Goal: Task Accomplishment & Management: Use online tool/utility

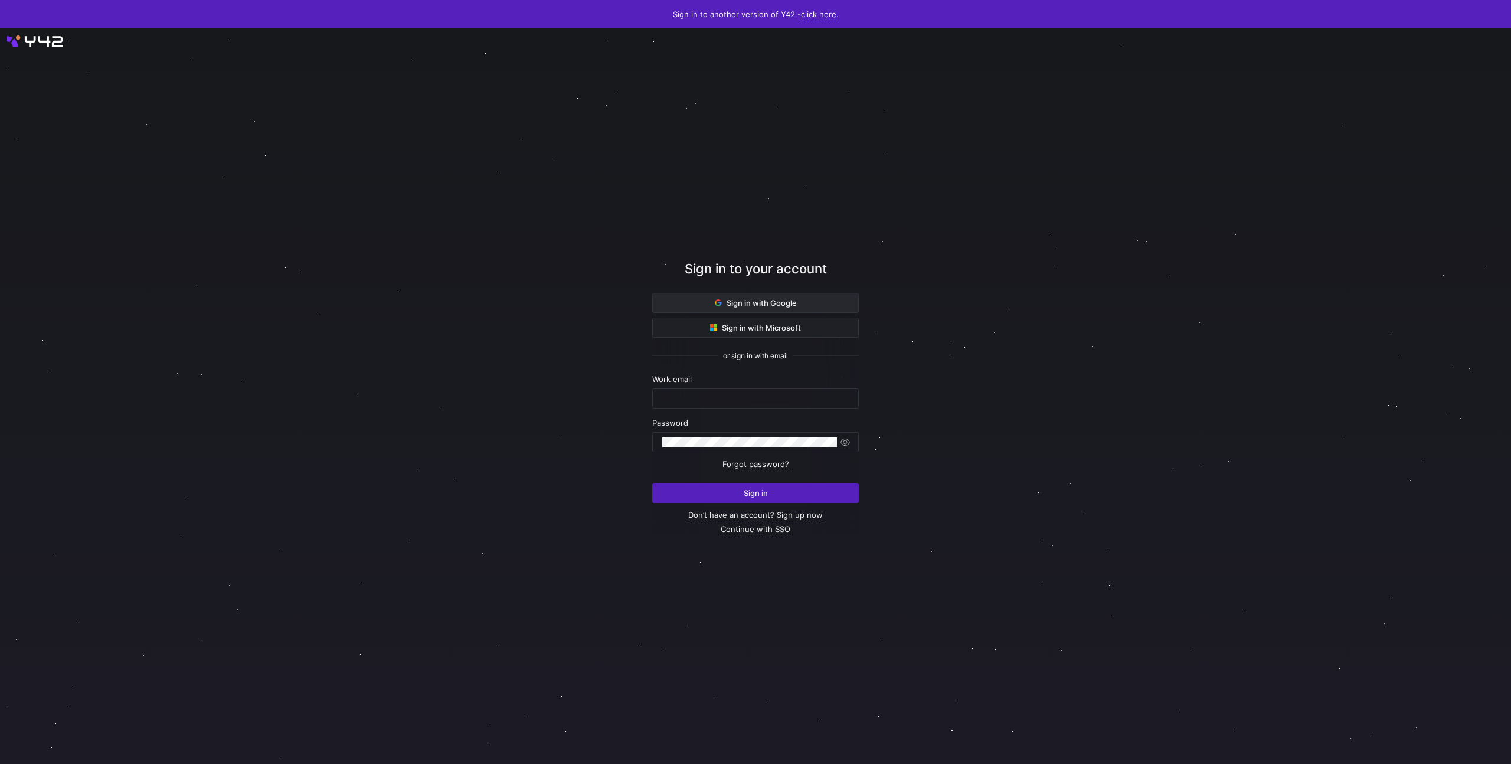
click at [821, 306] on span at bounding box center [755, 302] width 205 height 19
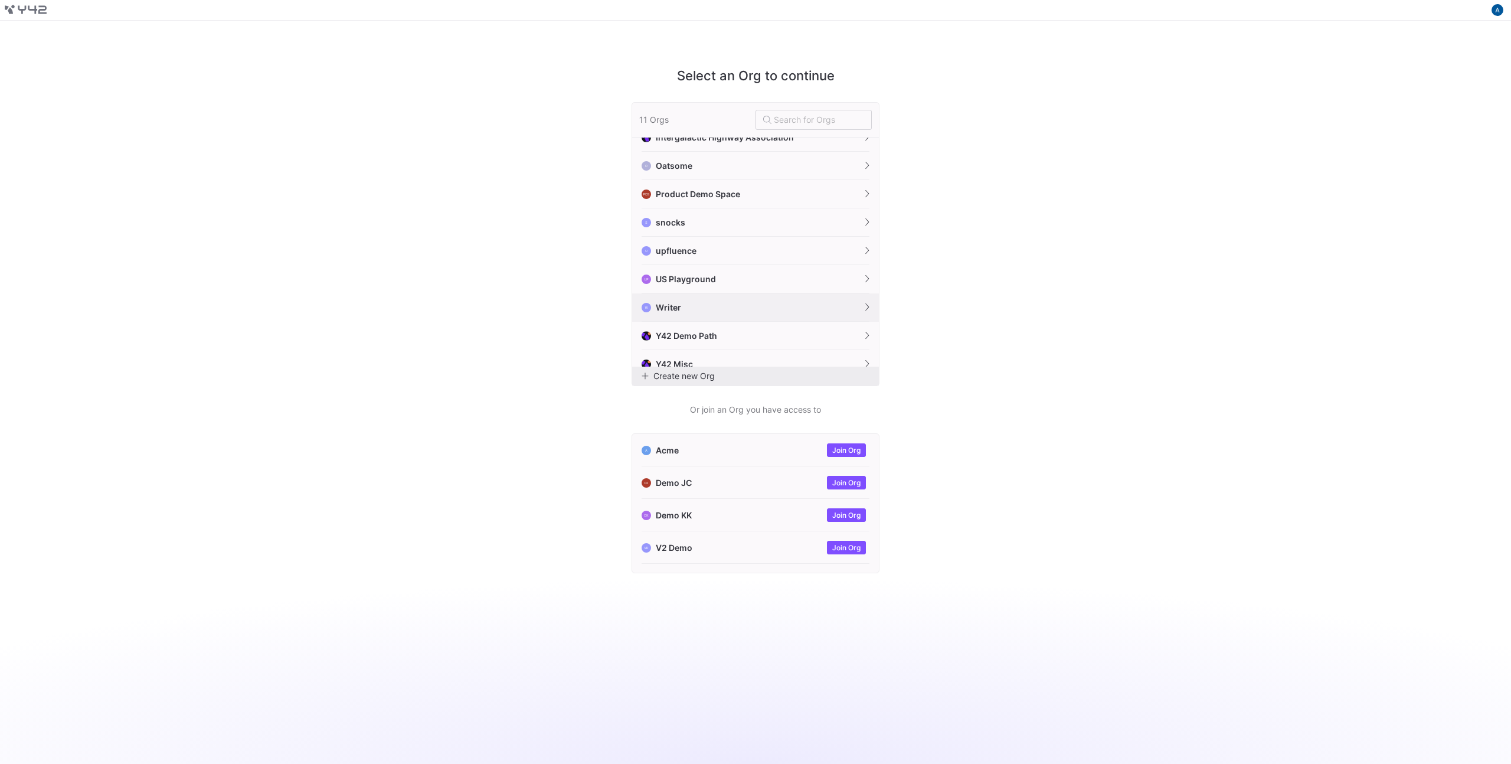
scroll to position [83, 0]
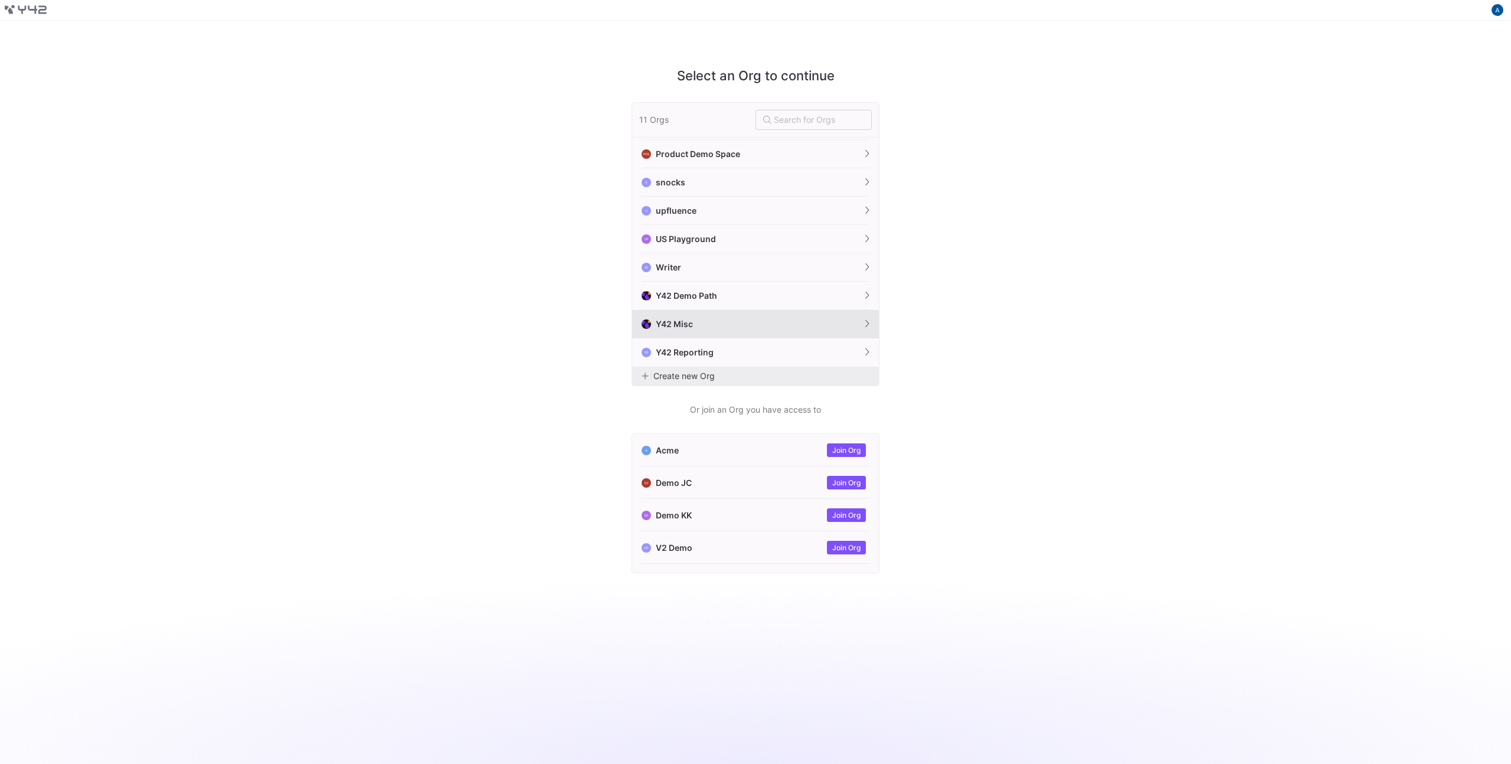
click at [701, 324] on button "Y42 Misc" at bounding box center [755, 324] width 247 height 28
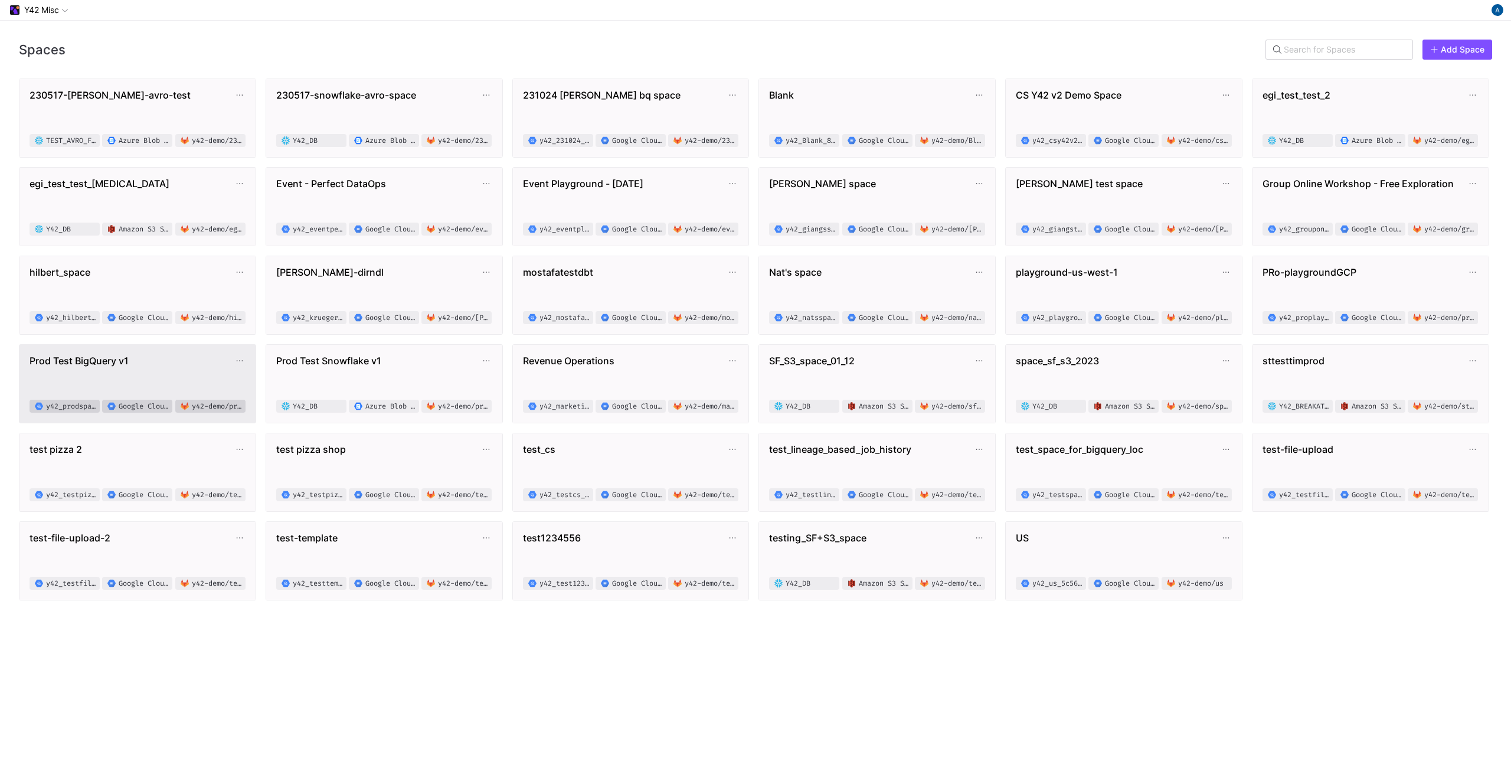
click at [137, 361] on span "Prod Test BigQuery v1" at bounding box center [132, 361] width 204 height 12
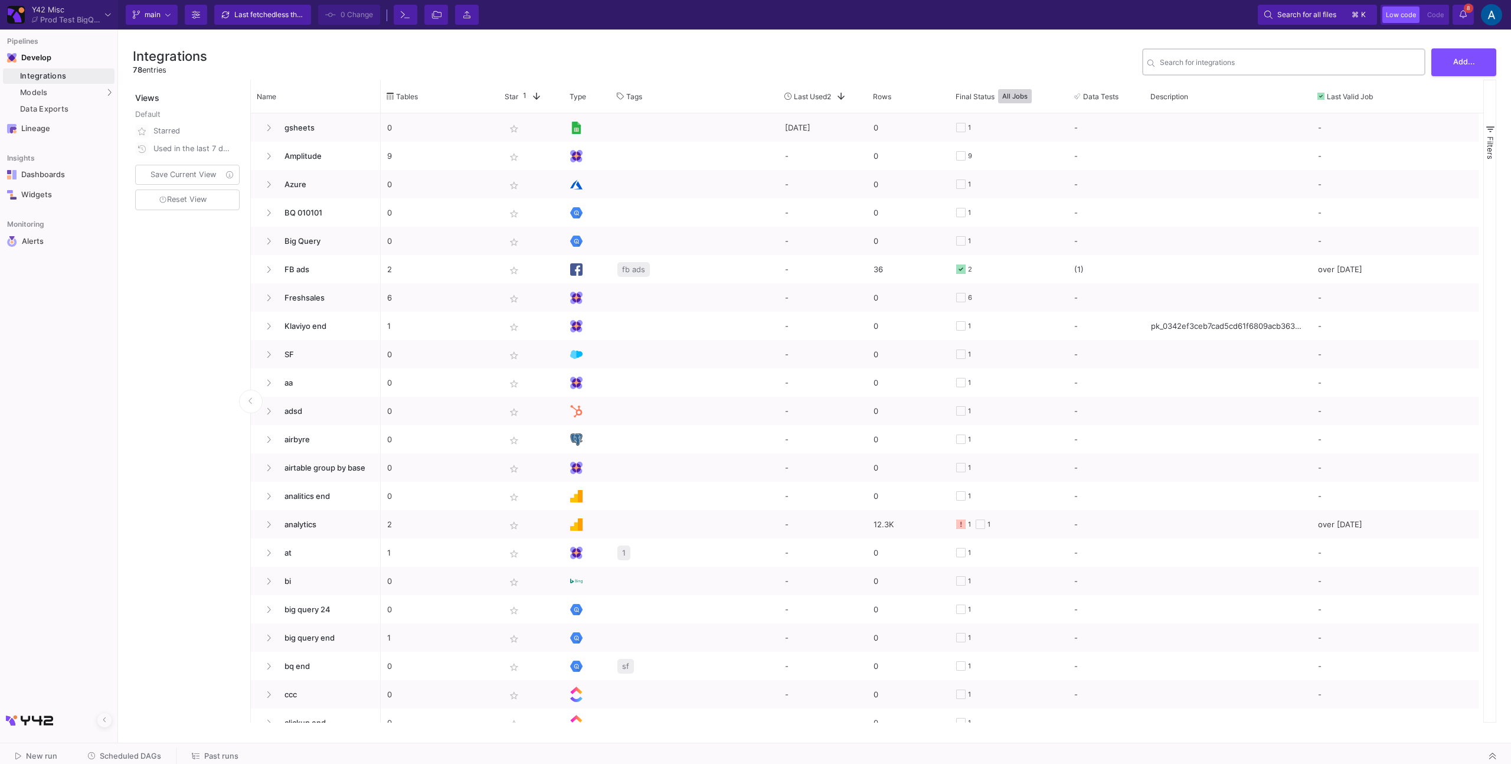
click at [1181, 70] on div "Search for integrations" at bounding box center [1290, 61] width 260 height 29
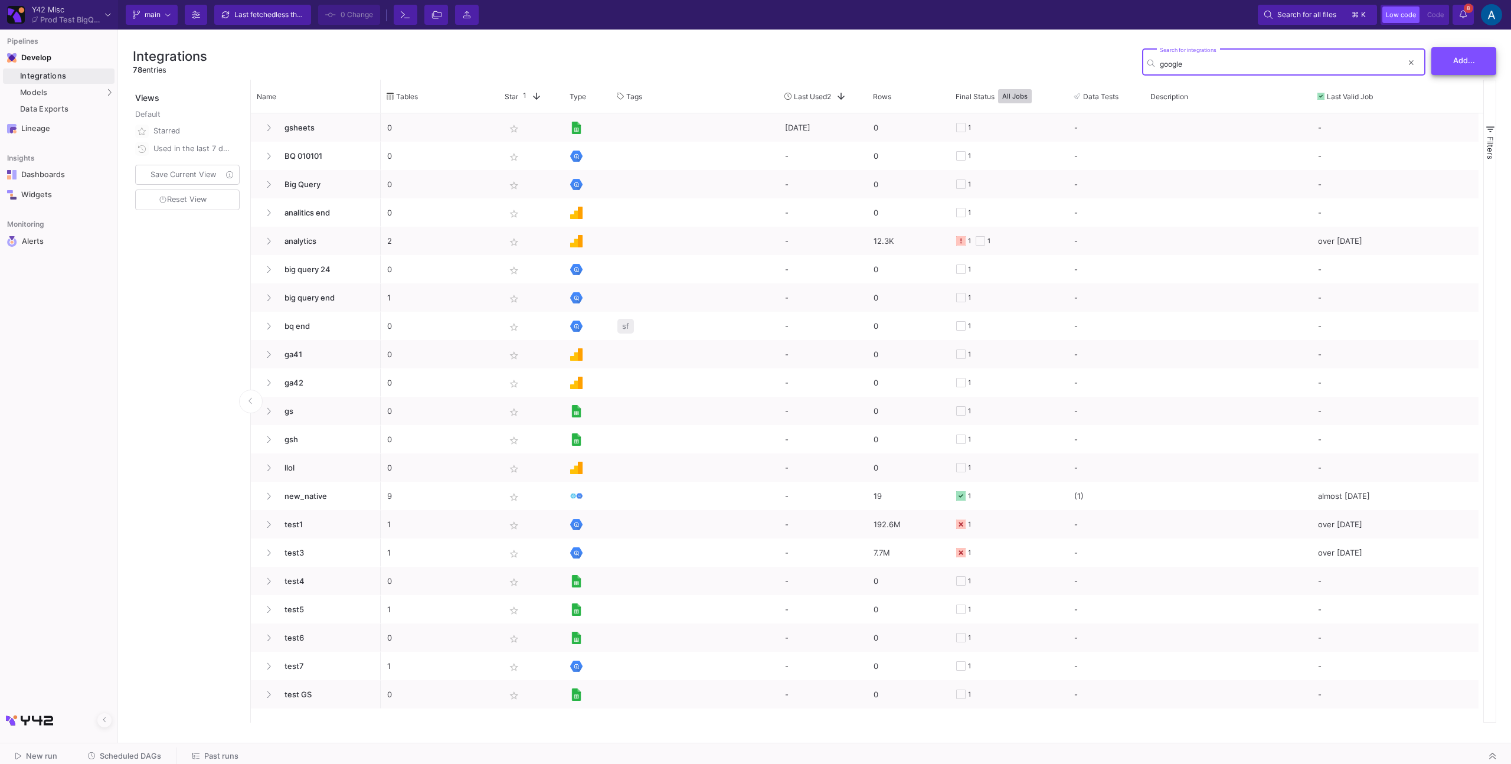
type input "google"
click at [1489, 55] on button "Add..." at bounding box center [1464, 61] width 65 height 28
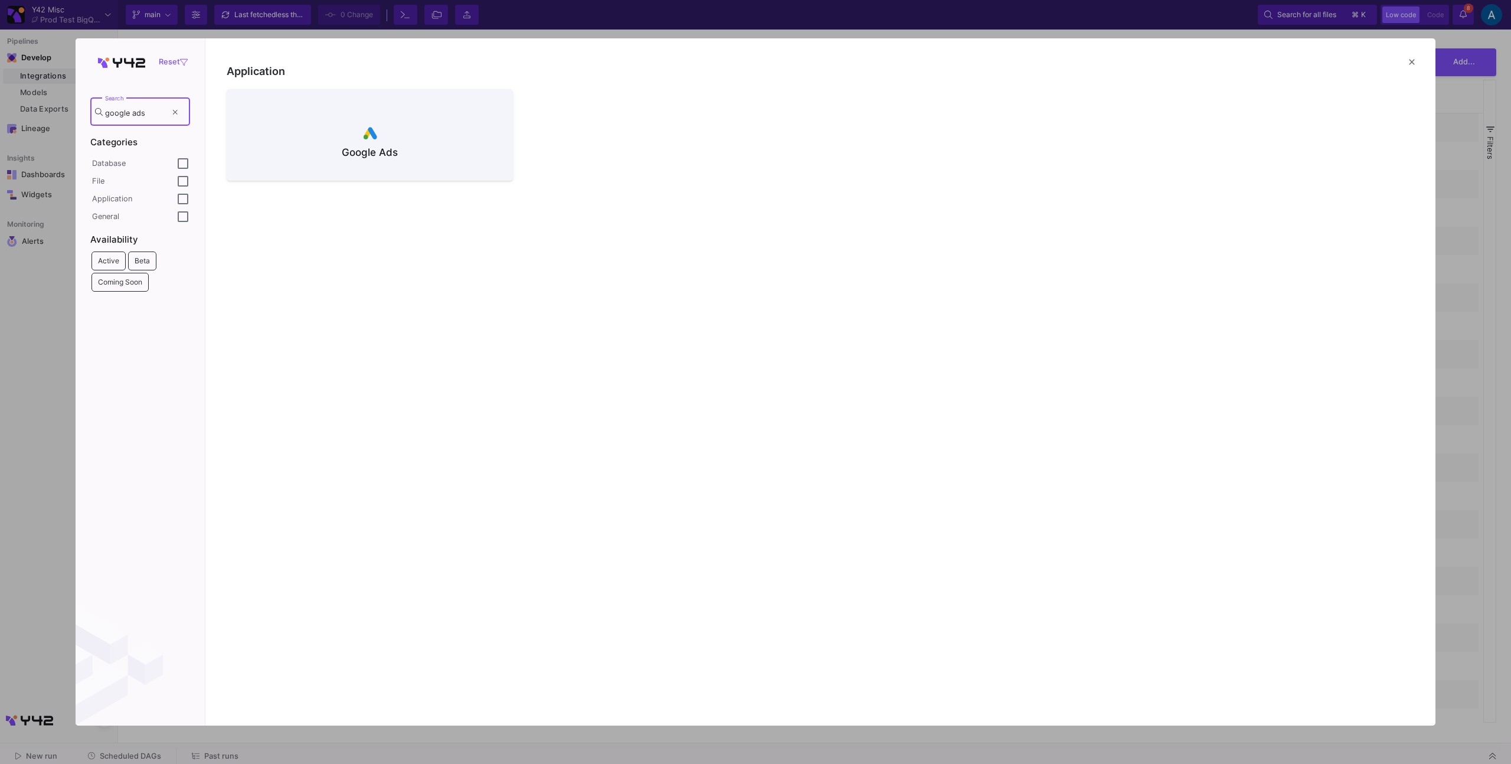
type input "google ads"
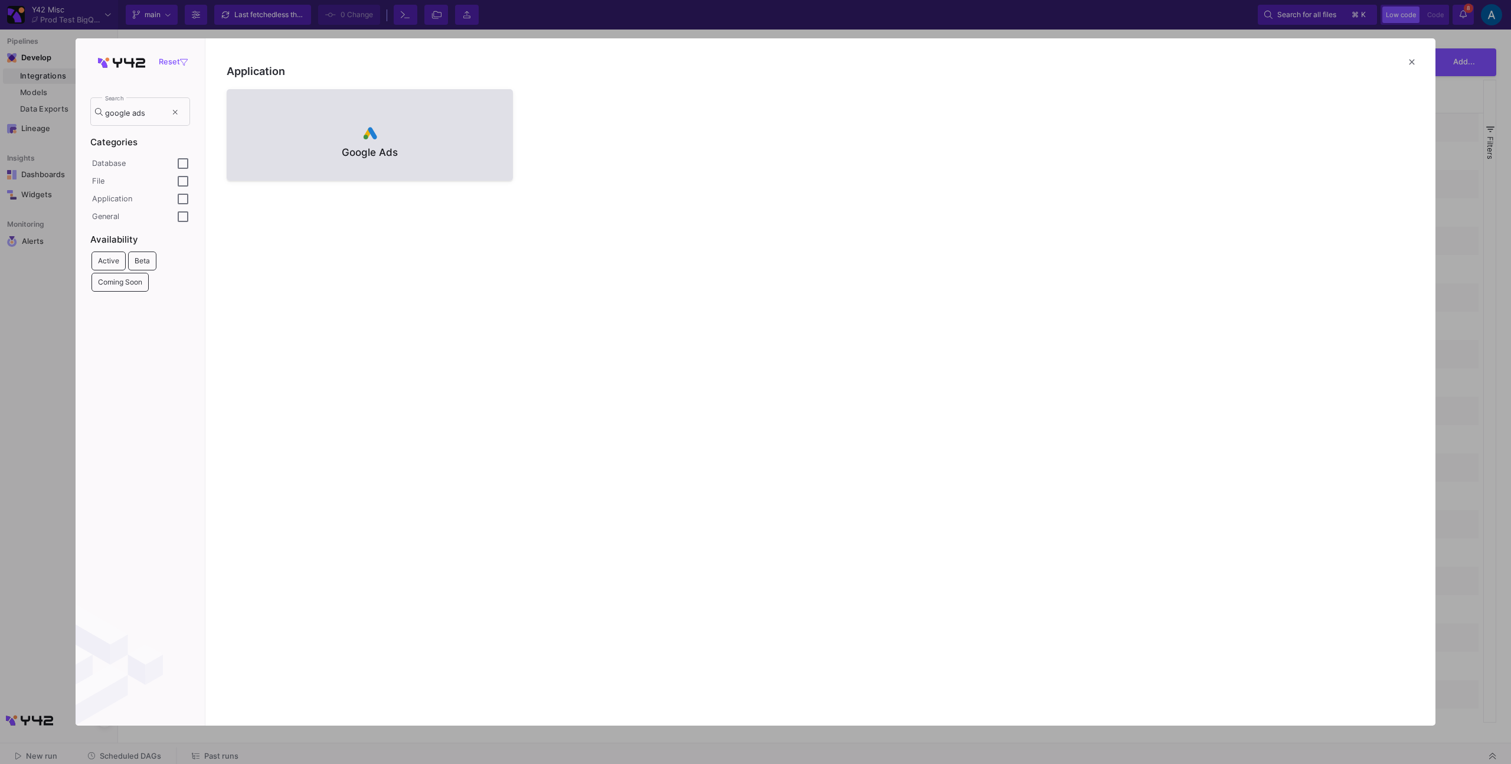
click at [352, 125] on div at bounding box center [369, 134] width 267 height 18
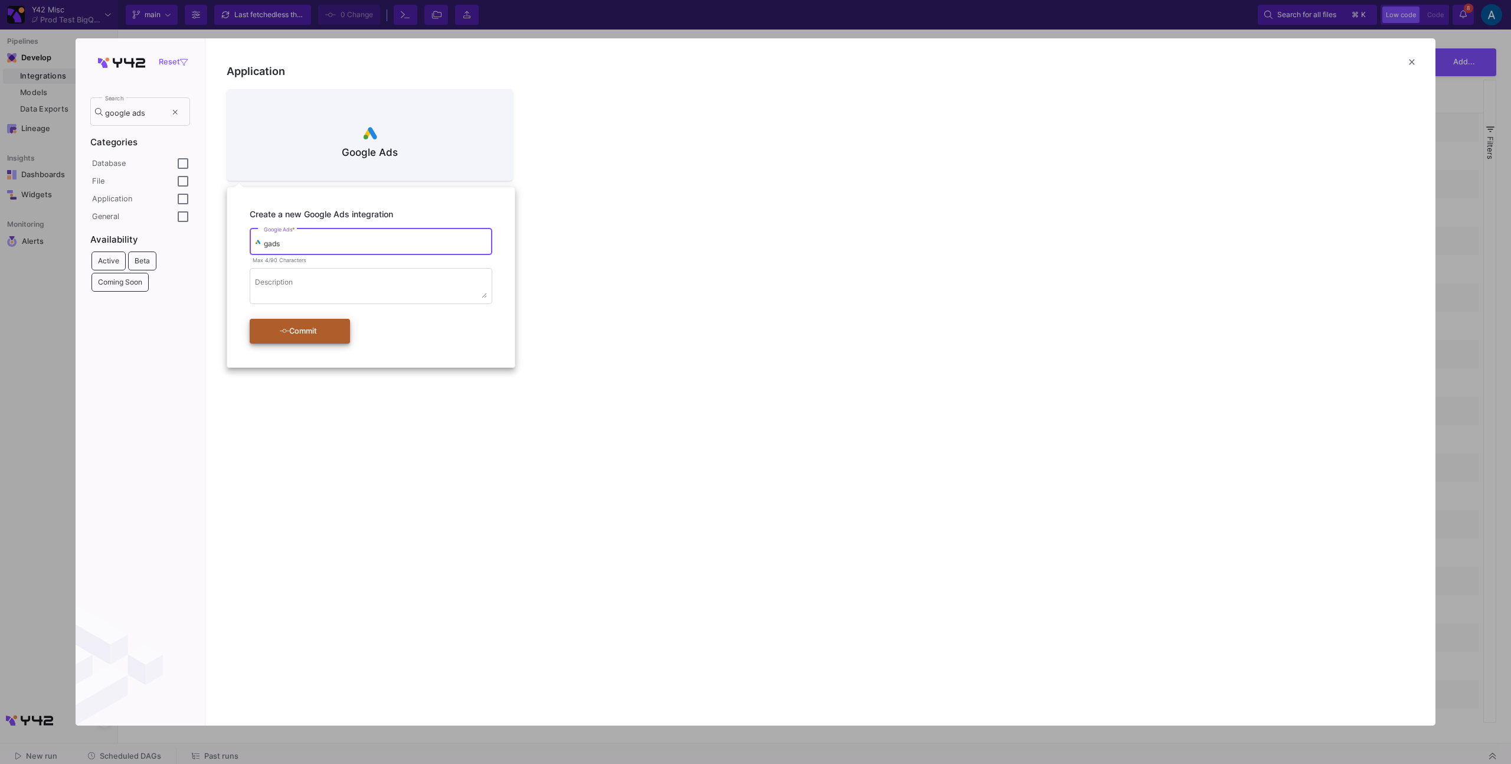
type input "gads"
click at [313, 335] on div "Commit" at bounding box center [298, 331] width 68 height 21
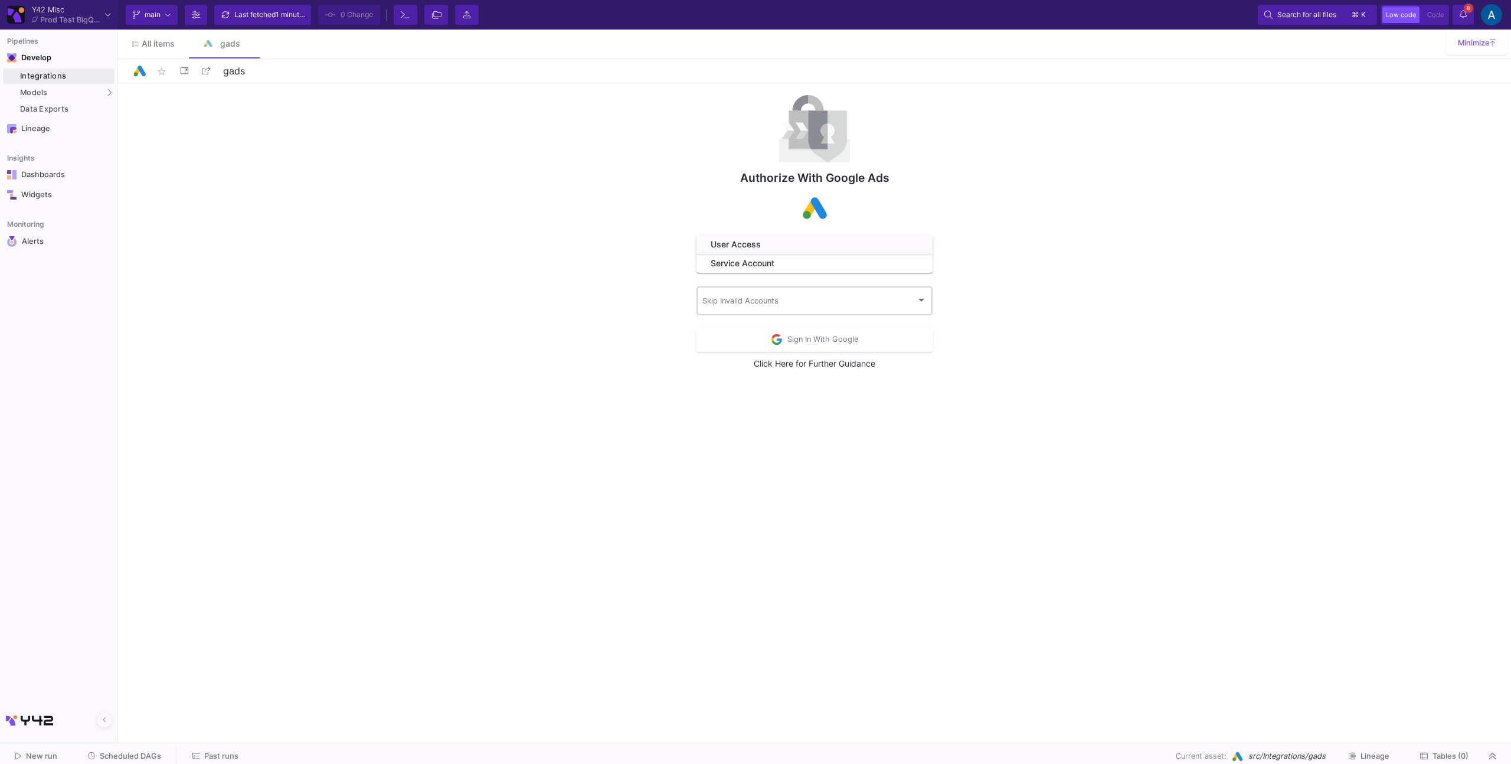
click at [721, 297] on div "Skip Invalid Accounts" at bounding box center [814, 300] width 225 height 31
click at [633, 294] on div at bounding box center [755, 382] width 1511 height 764
click at [725, 301] on span at bounding box center [809, 302] width 214 height 9
drag, startPoint x: 720, startPoint y: 331, endPoint x: 716, endPoint y: 345, distance: 15.2
click at [716, 345] on div "No Yes" at bounding box center [815, 330] width 244 height 77
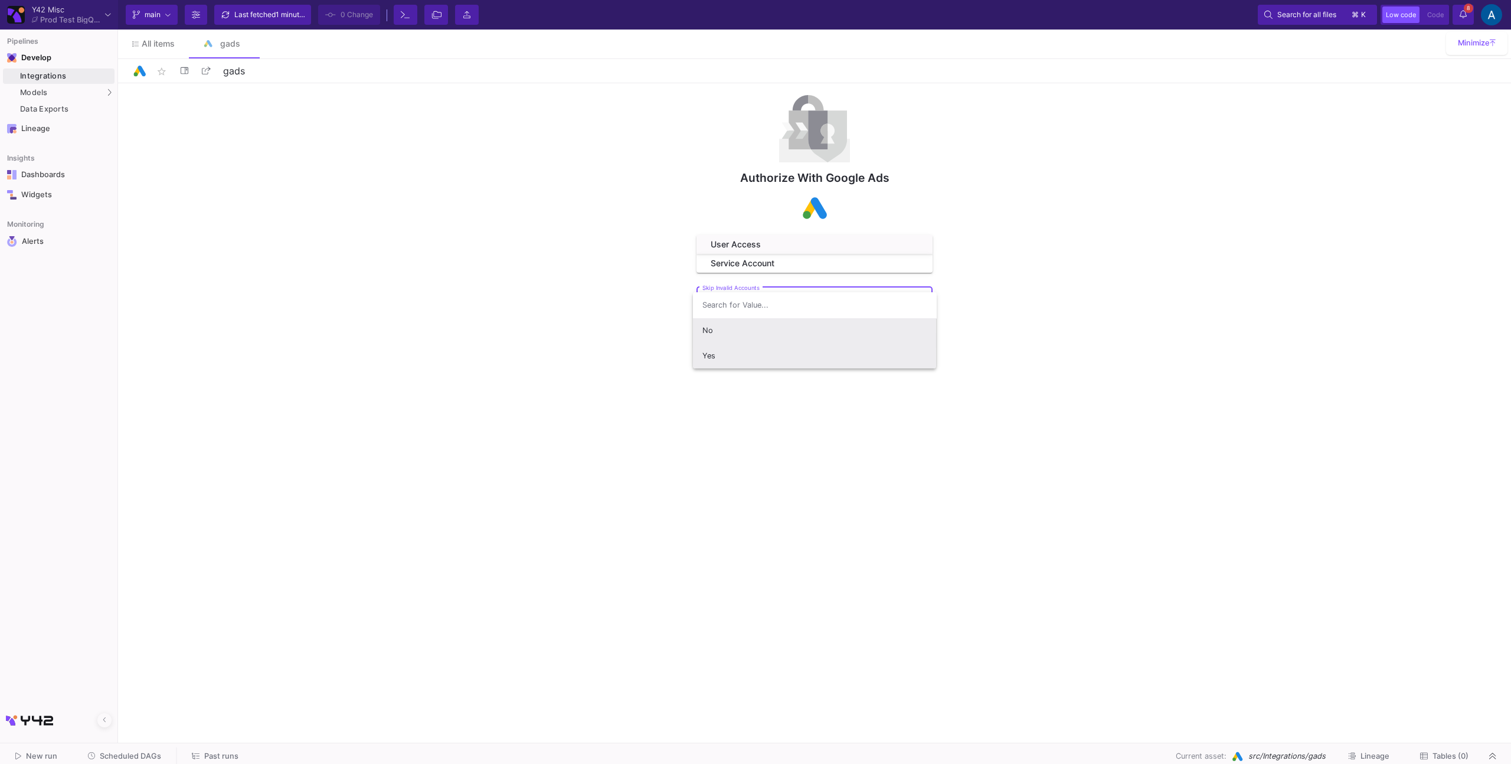
click at [716, 345] on span "Yes" at bounding box center [814, 355] width 225 height 25
click at [744, 261] on div "Service Account" at bounding box center [810, 263] width 198 height 9
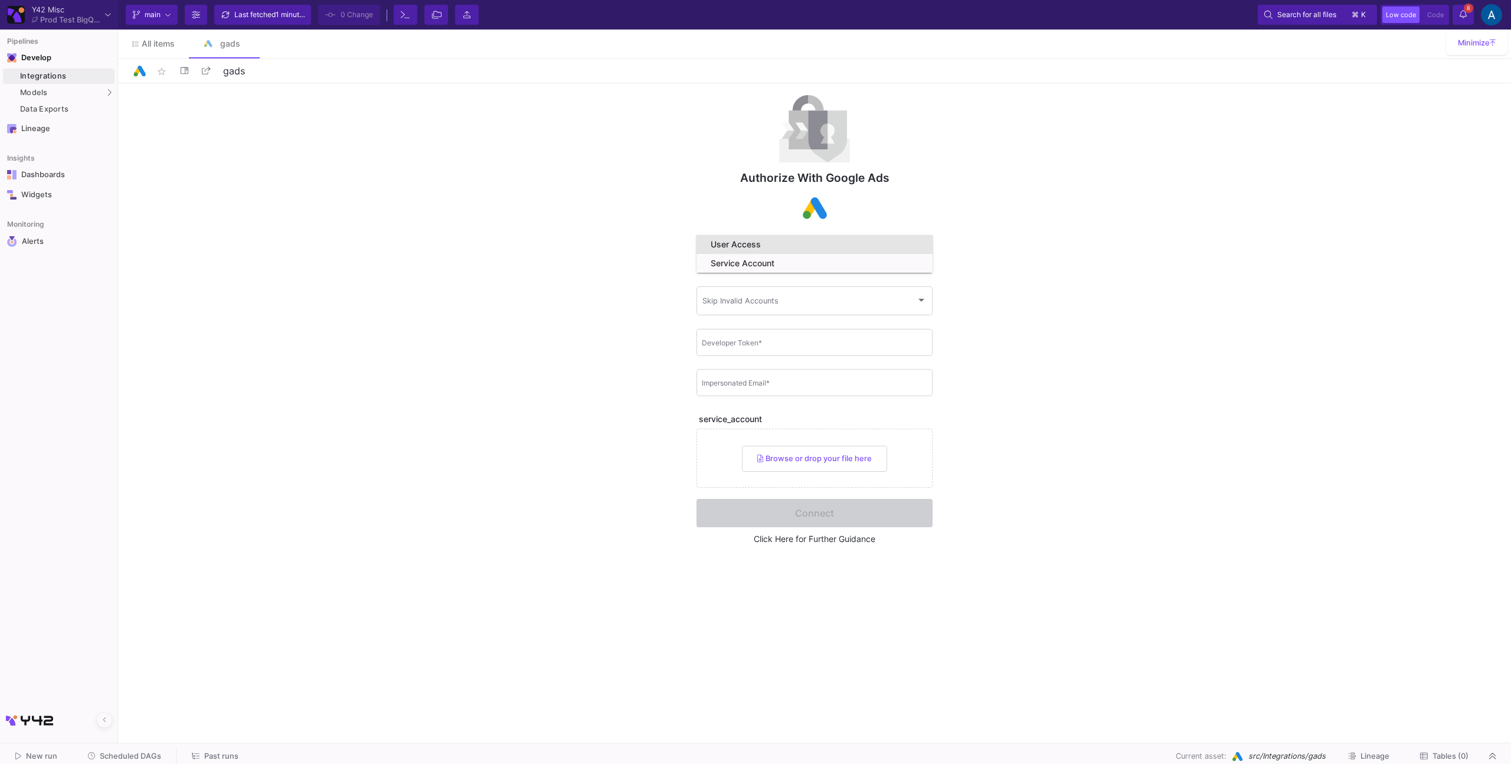
click at [751, 248] on div "User Access" at bounding box center [810, 244] width 198 height 9
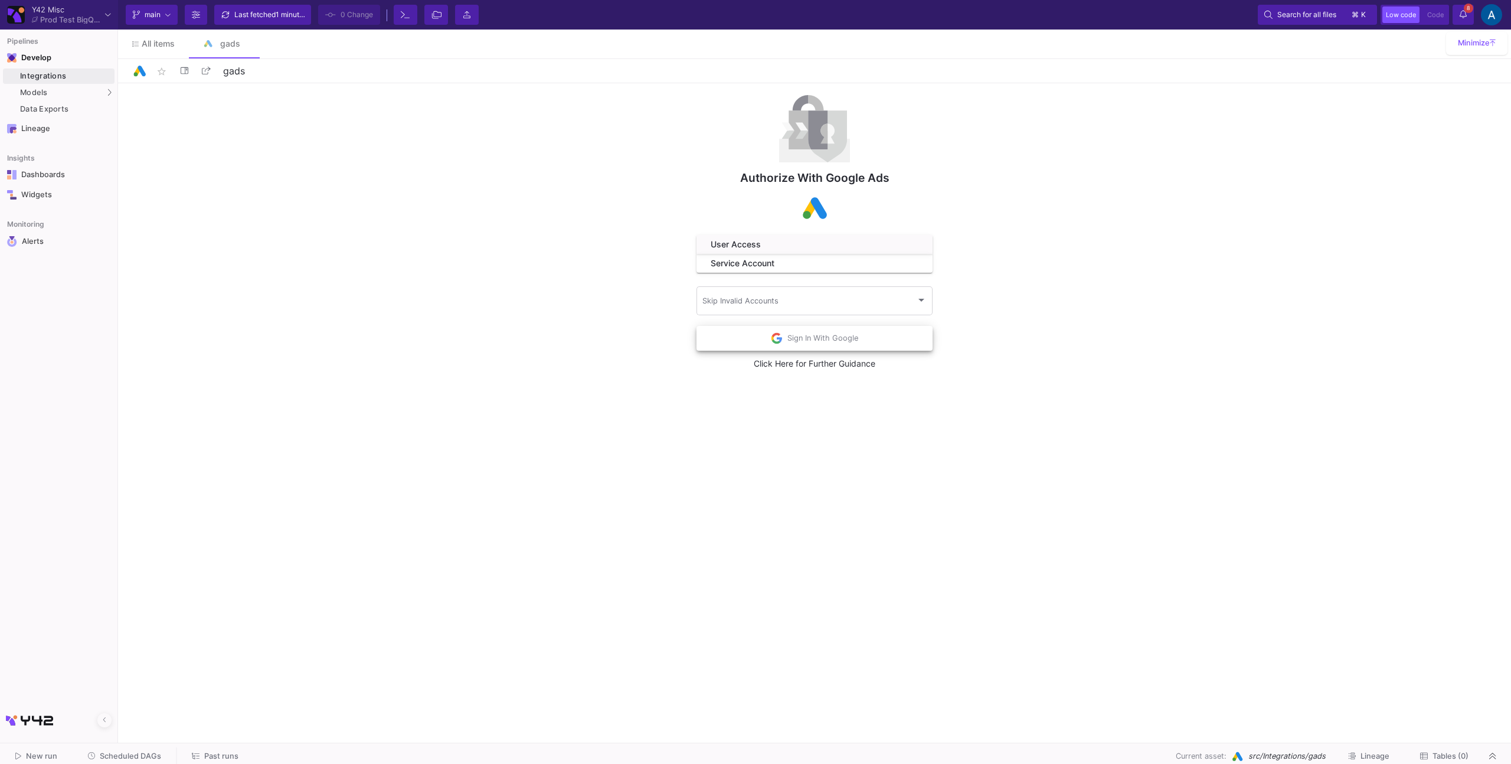
click at [754, 335] on button "Sign In With Google" at bounding box center [815, 338] width 236 height 25
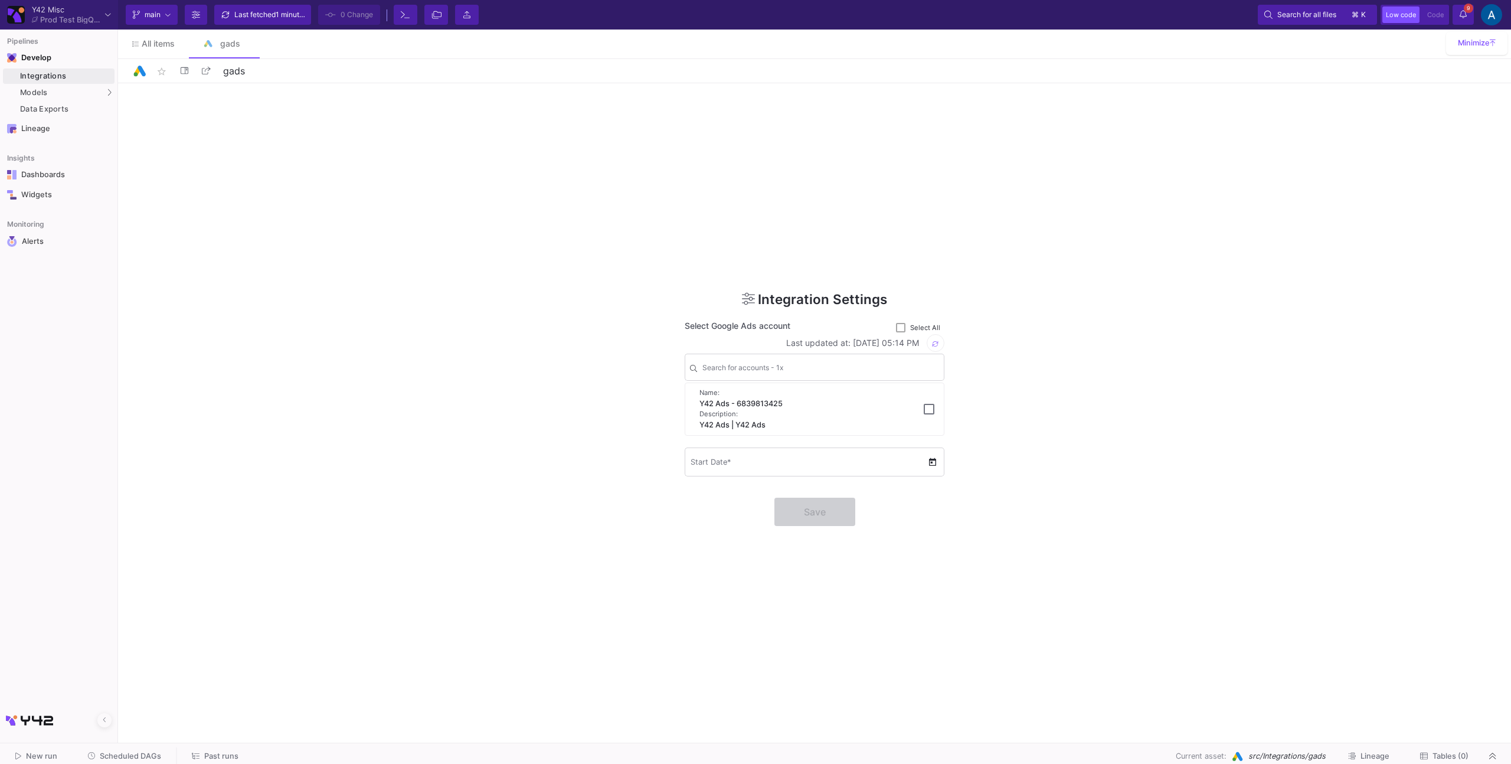
click at [805, 410] on div "Description:" at bounding box center [805, 414] width 210 height 10
checkbox input "true"
click at [753, 470] on div "Start Date *" at bounding box center [809, 461] width 237 height 31
click at [934, 469] on div "Start Date *" at bounding box center [815, 461] width 260 height 31
click at [934, 465] on span "Open calendar" at bounding box center [933, 462] width 12 height 12
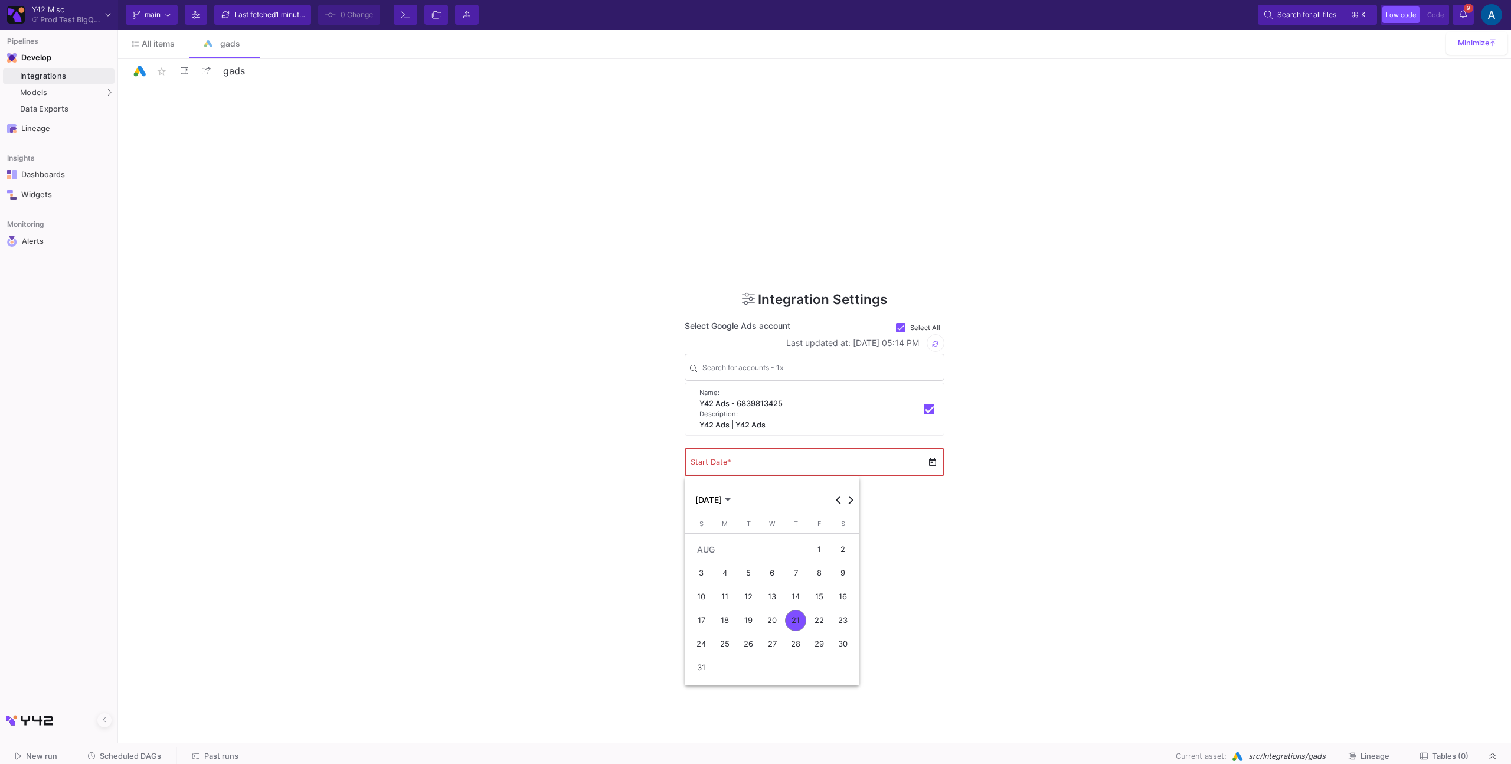
click at [818, 548] on div "1" at bounding box center [819, 549] width 21 height 21
click at [936, 464] on span "Open calendar" at bounding box center [933, 462] width 12 height 12
click at [838, 500] on button "Previous month" at bounding box center [839, 500] width 12 height 12
click at [838, 499] on button "Previous month" at bounding box center [839, 500] width 12 height 12
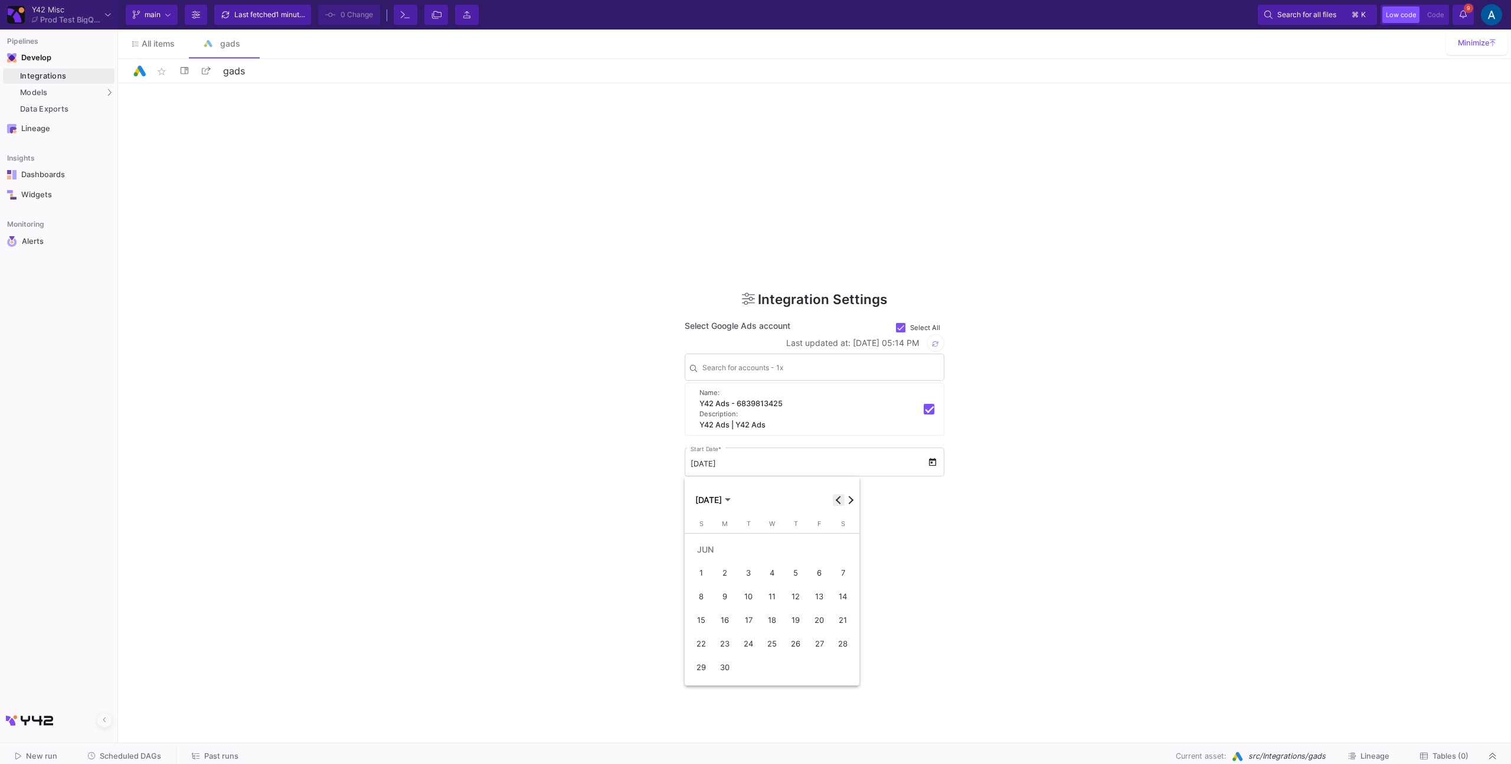
click at [838, 499] on button "Previous month" at bounding box center [839, 500] width 12 height 12
click at [753, 560] on td "APR" at bounding box center [772, 550] width 165 height 24
click at [752, 564] on div "1" at bounding box center [748, 573] width 21 height 21
type input "[DATE]"
click at [813, 510] on span "Save" at bounding box center [815, 511] width 22 height 12
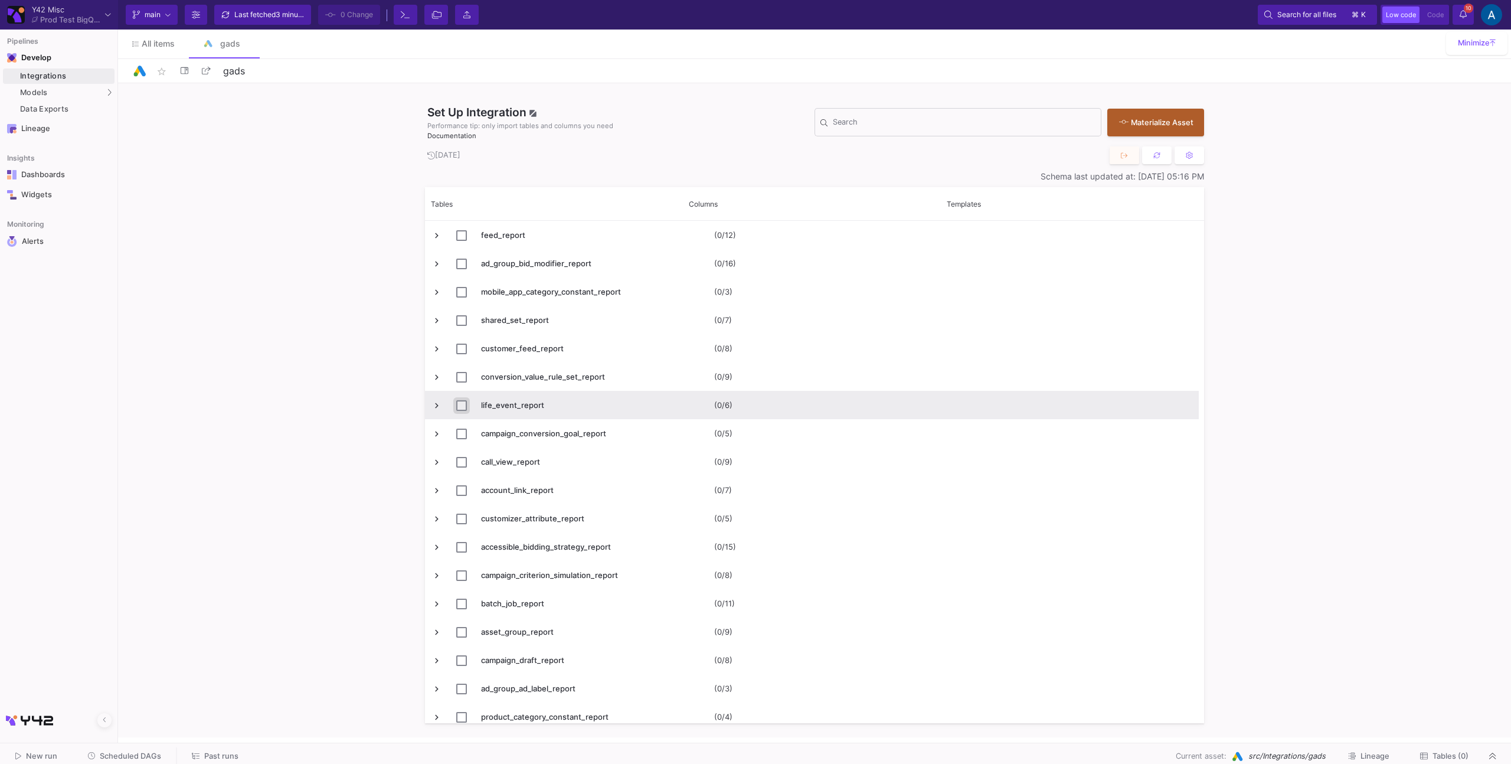
click at [458, 407] on input "Press Space to toggle row selection (unchecked)" at bounding box center [461, 405] width 11 height 11
checkbox input "true"
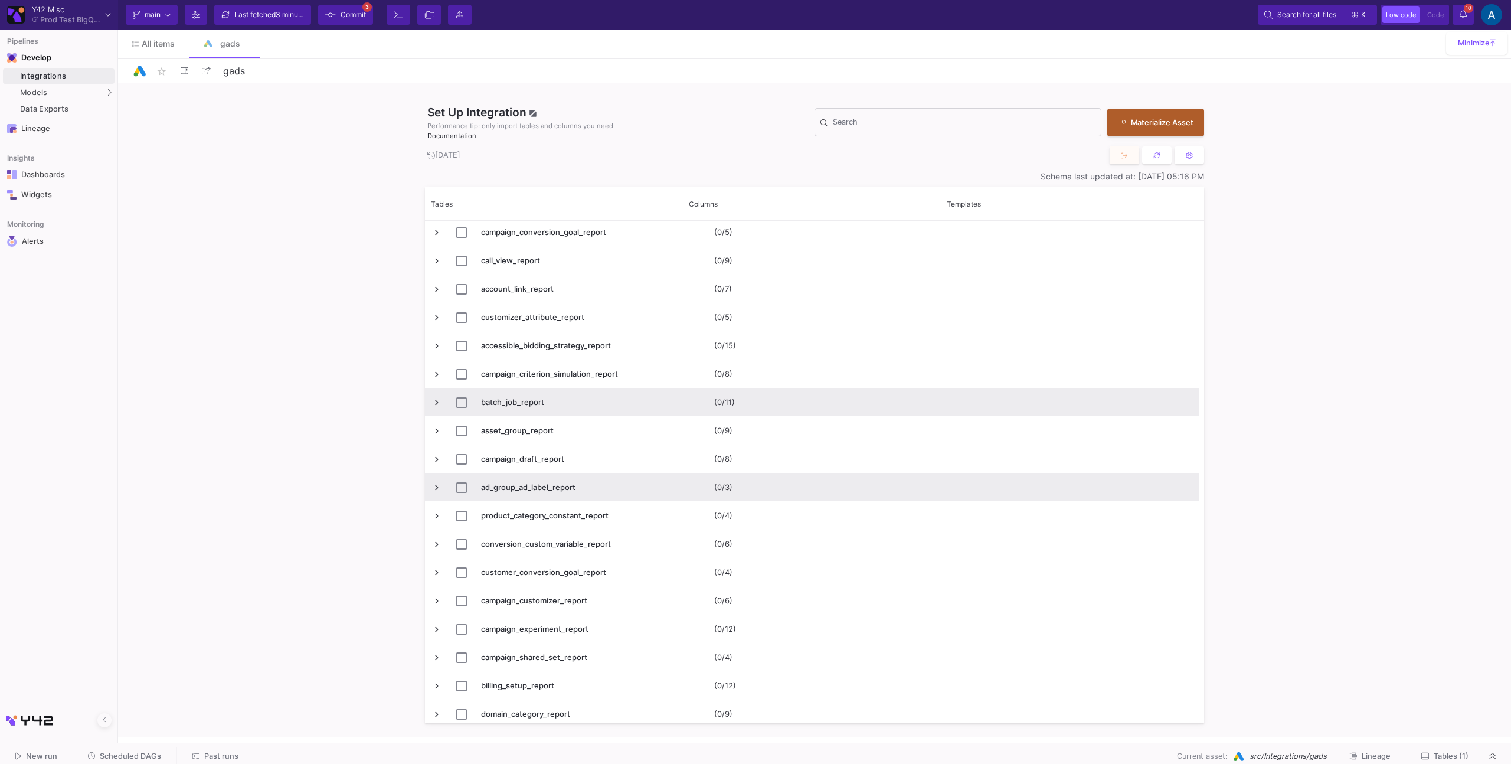
scroll to position [240, 0]
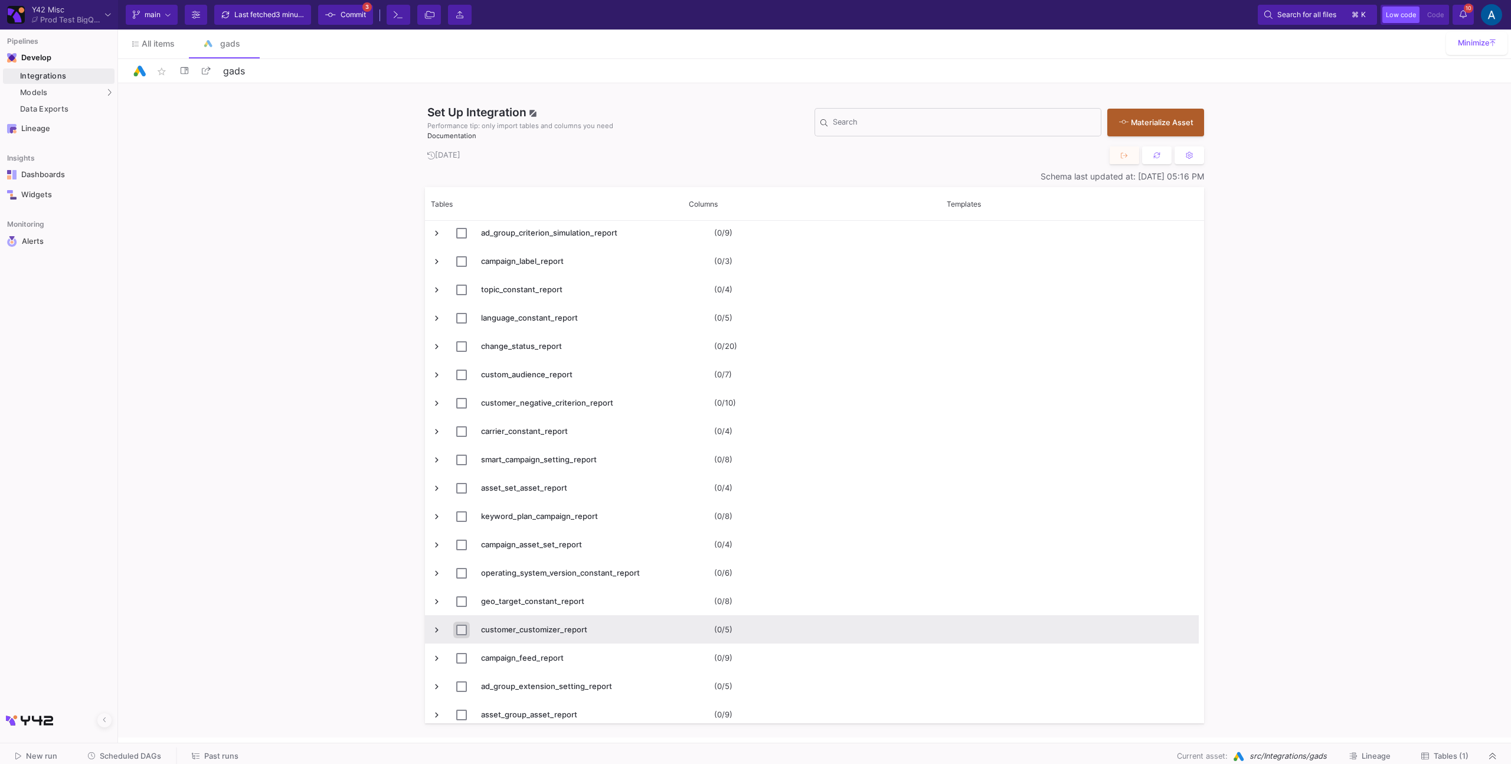
click at [460, 625] on input "Press Space to toggle row selection (unchecked)" at bounding box center [461, 630] width 11 height 11
checkbox input "true"
click at [358, 21] on span "Commit" at bounding box center [353, 15] width 25 height 18
click at [1175, 132] on button "Materialize Asset" at bounding box center [1155, 121] width 97 height 28
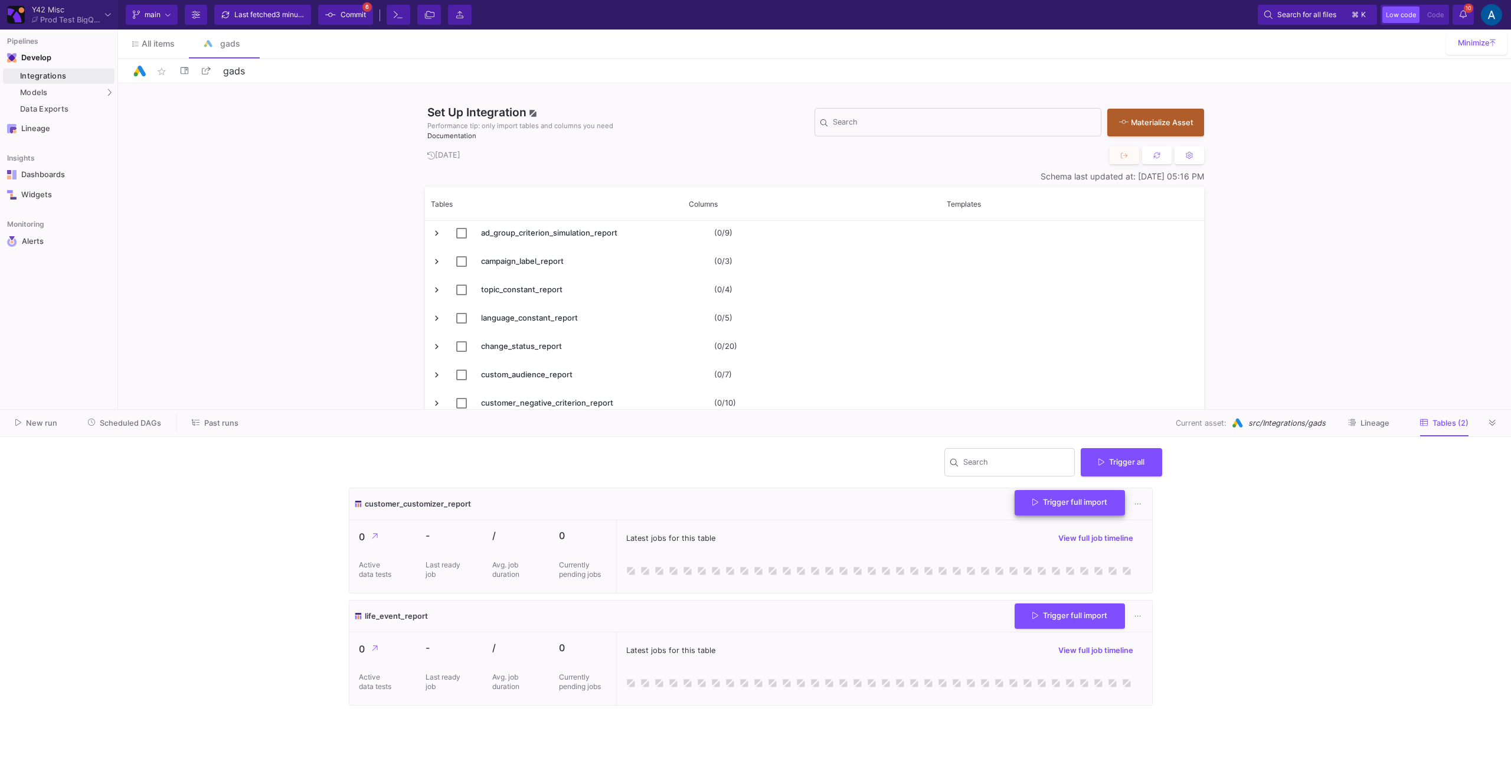
click at [1056, 501] on span "Trigger full import" at bounding box center [1069, 502] width 75 height 9
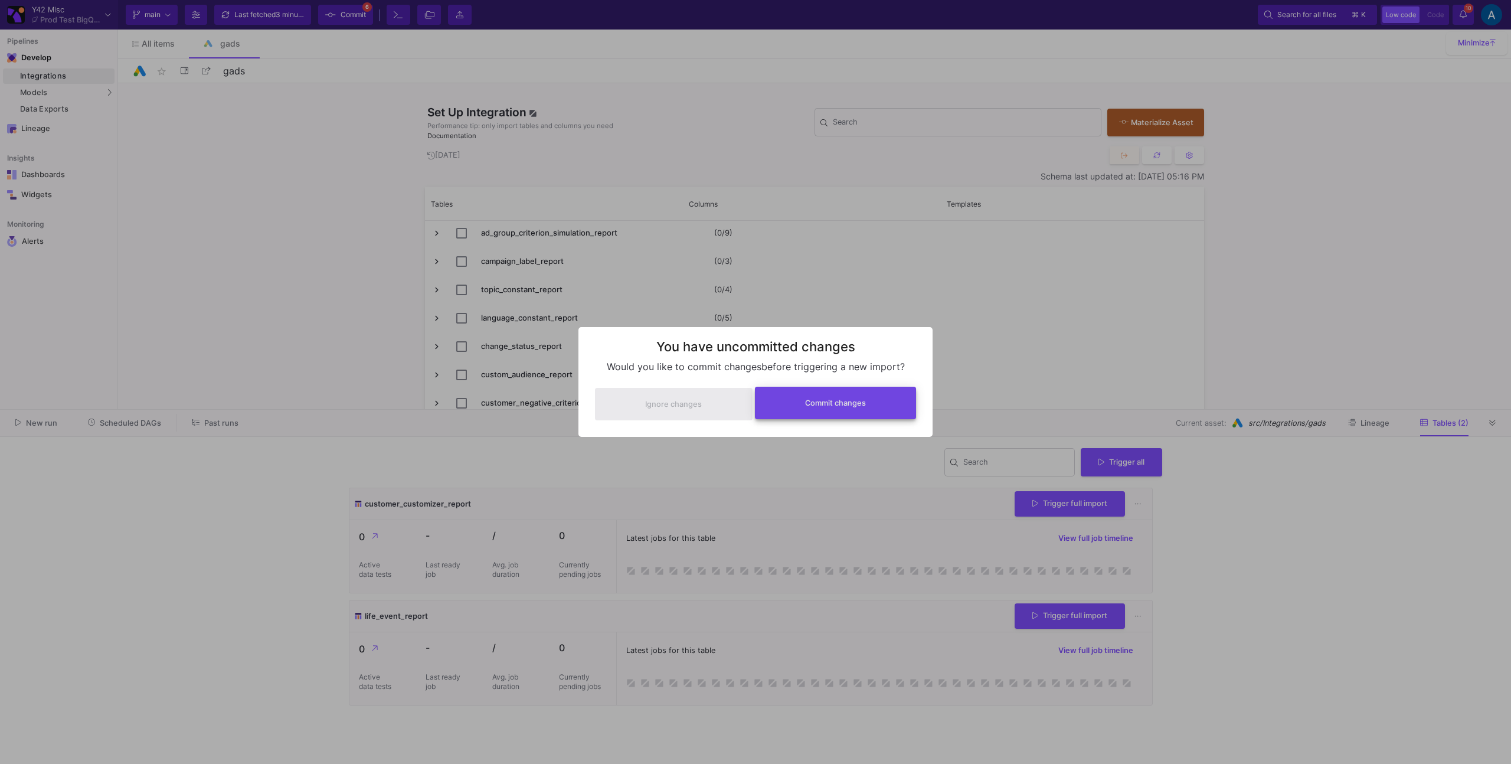
click at [869, 397] on button "Commit changes" at bounding box center [836, 403] width 162 height 32
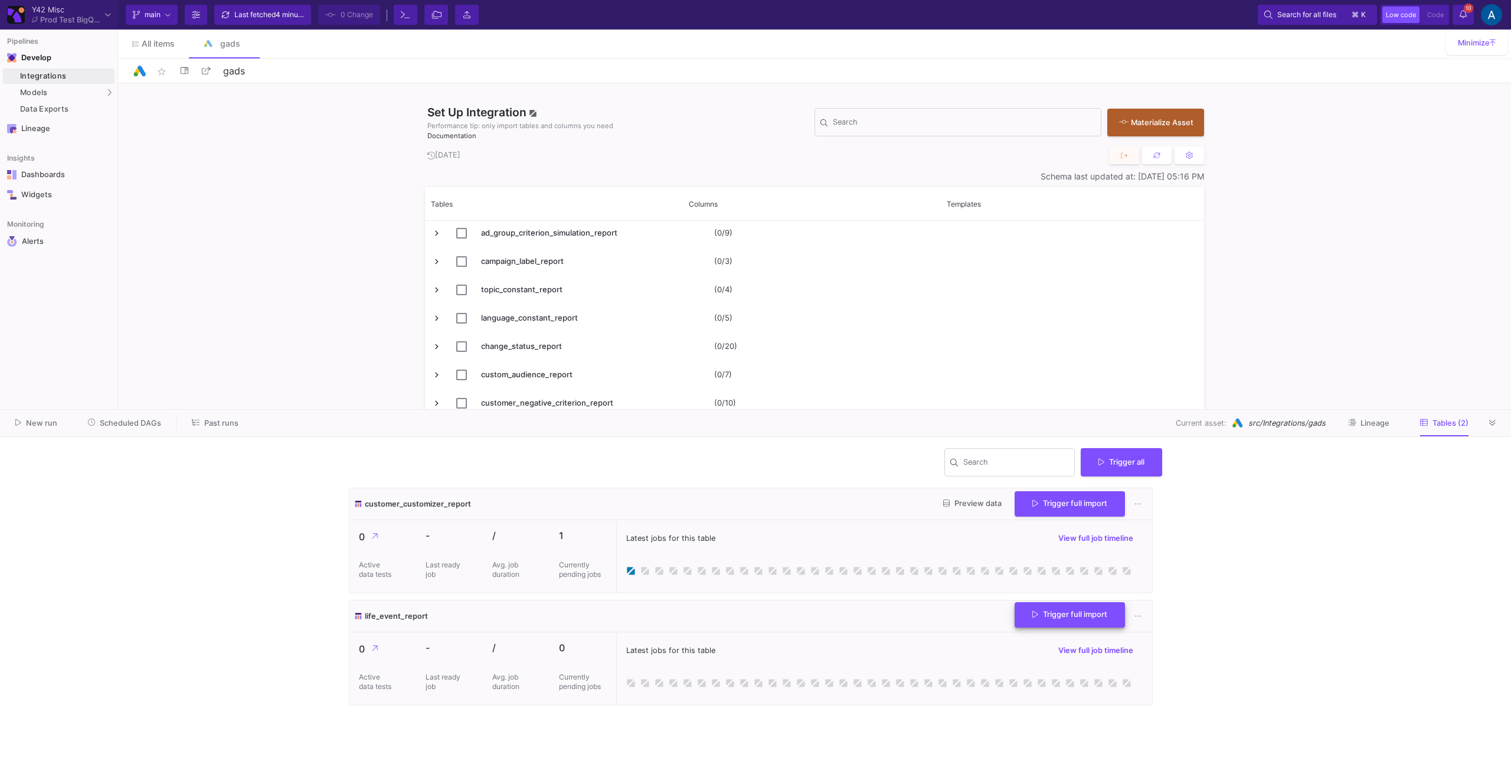
click at [1068, 623] on button "Trigger full import" at bounding box center [1070, 614] width 110 height 25
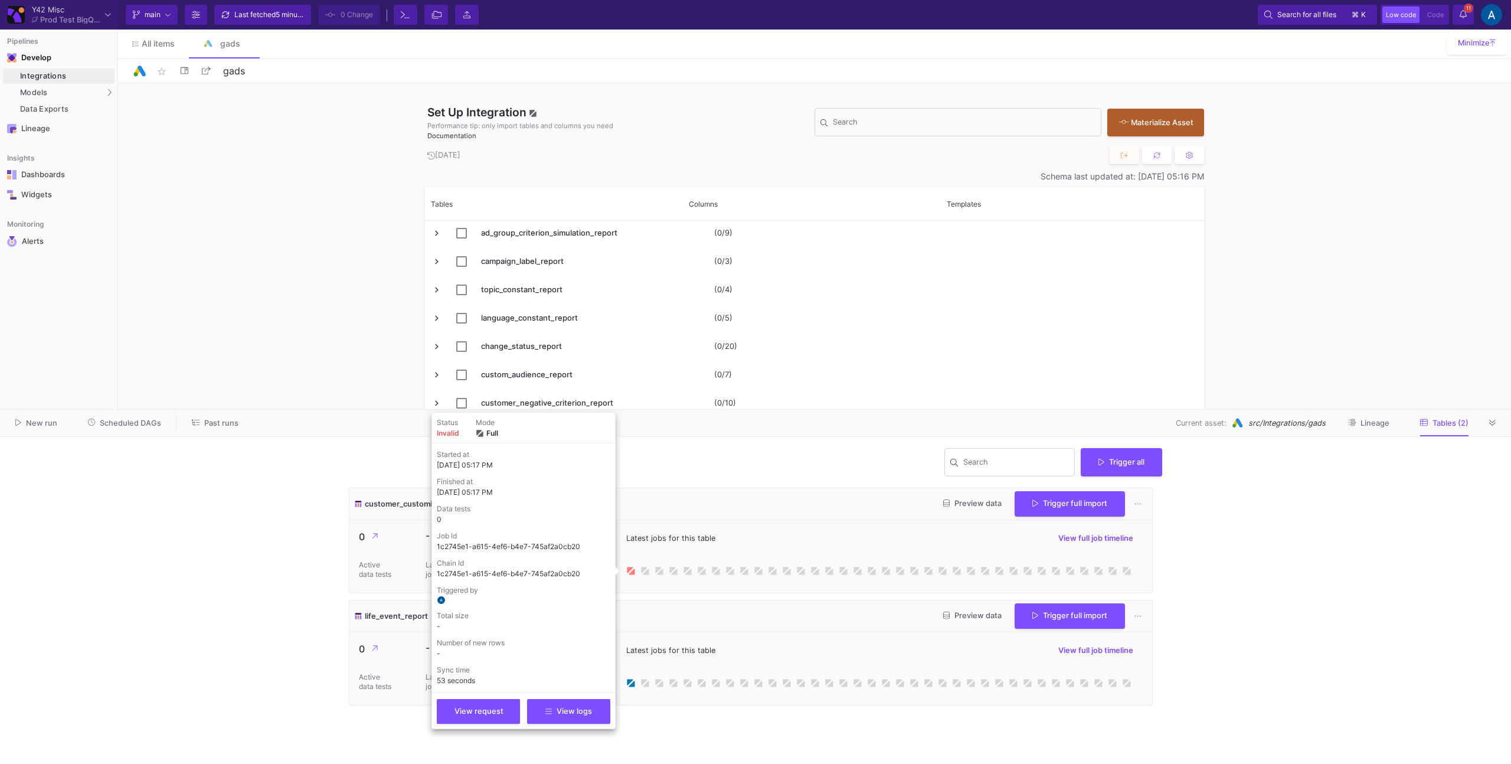
click at [631, 567] on icon at bounding box center [630, 570] width 6 height 6
click at [594, 718] on button "View logs" at bounding box center [568, 710] width 83 height 25
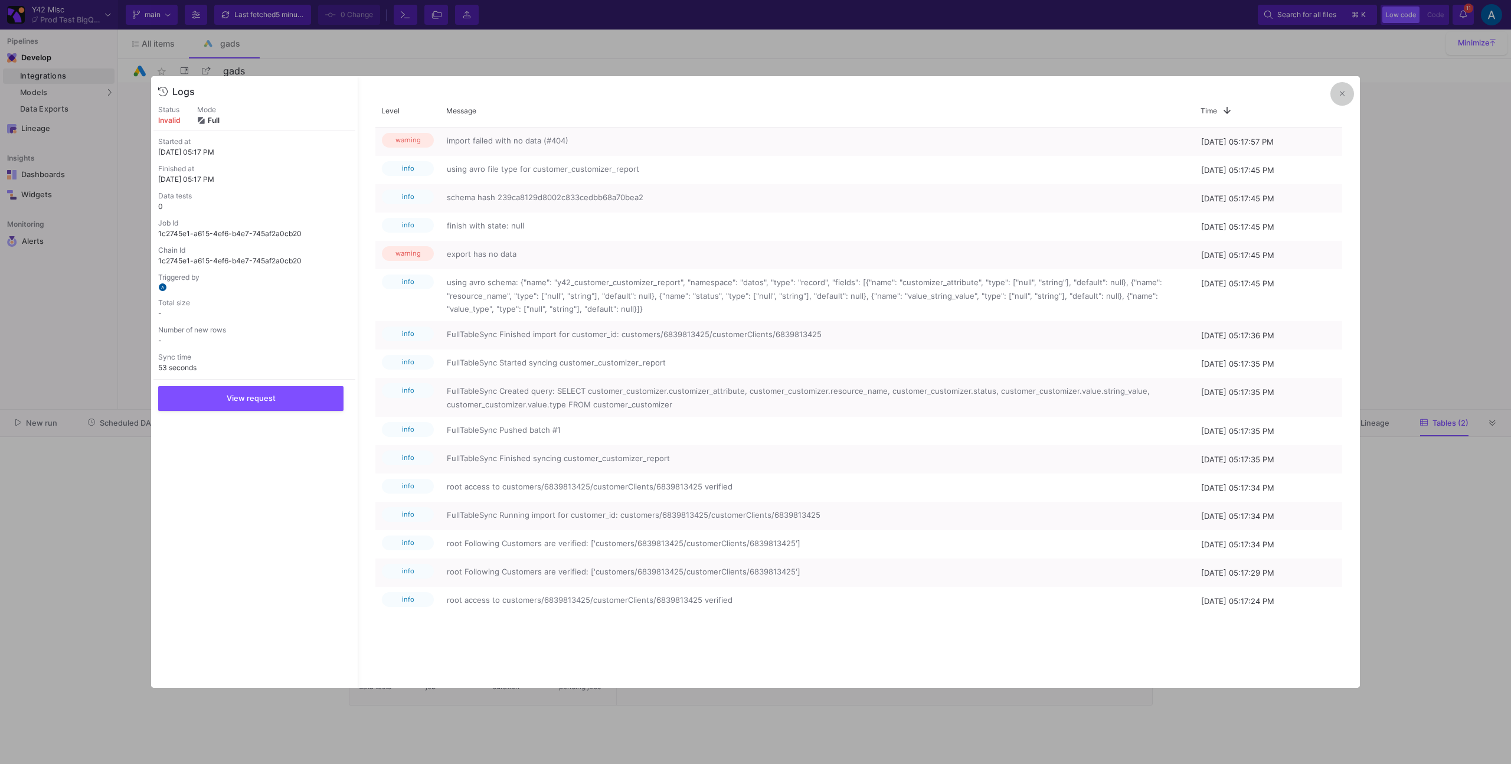
click at [1342, 91] on icon at bounding box center [1342, 94] width 5 height 8
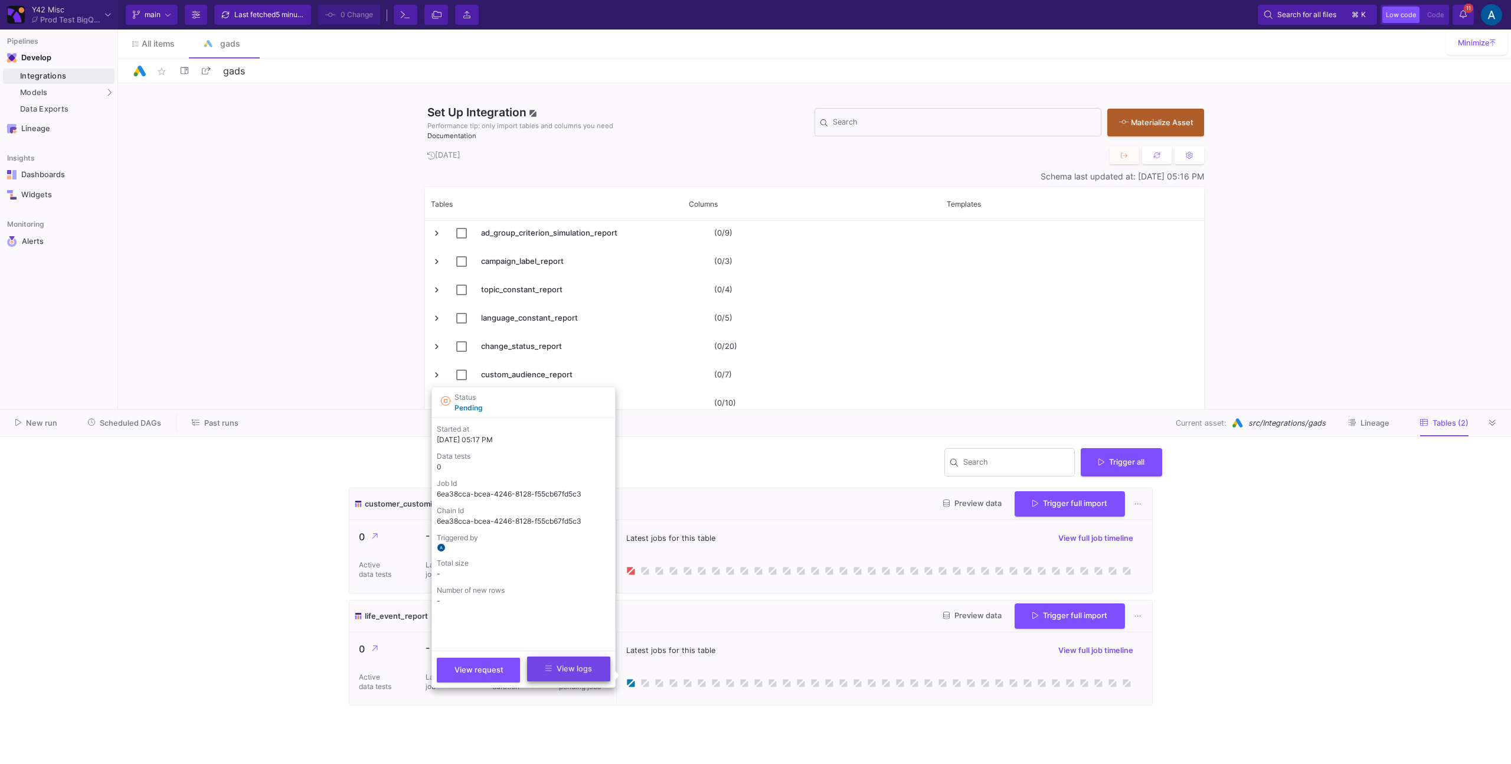
click at [580, 663] on button "View logs" at bounding box center [568, 668] width 83 height 25
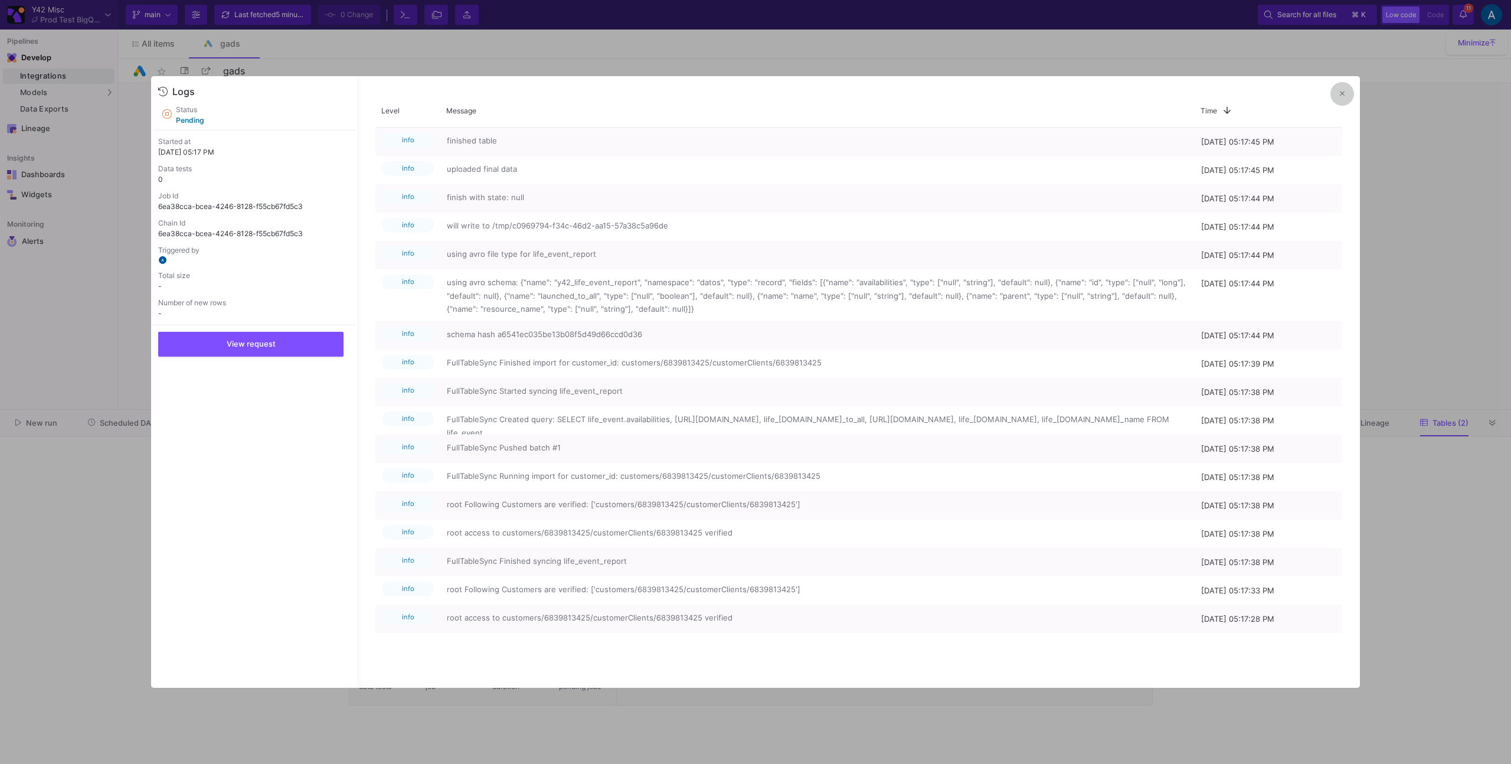
click at [1348, 95] on button at bounding box center [1343, 94] width 24 height 24
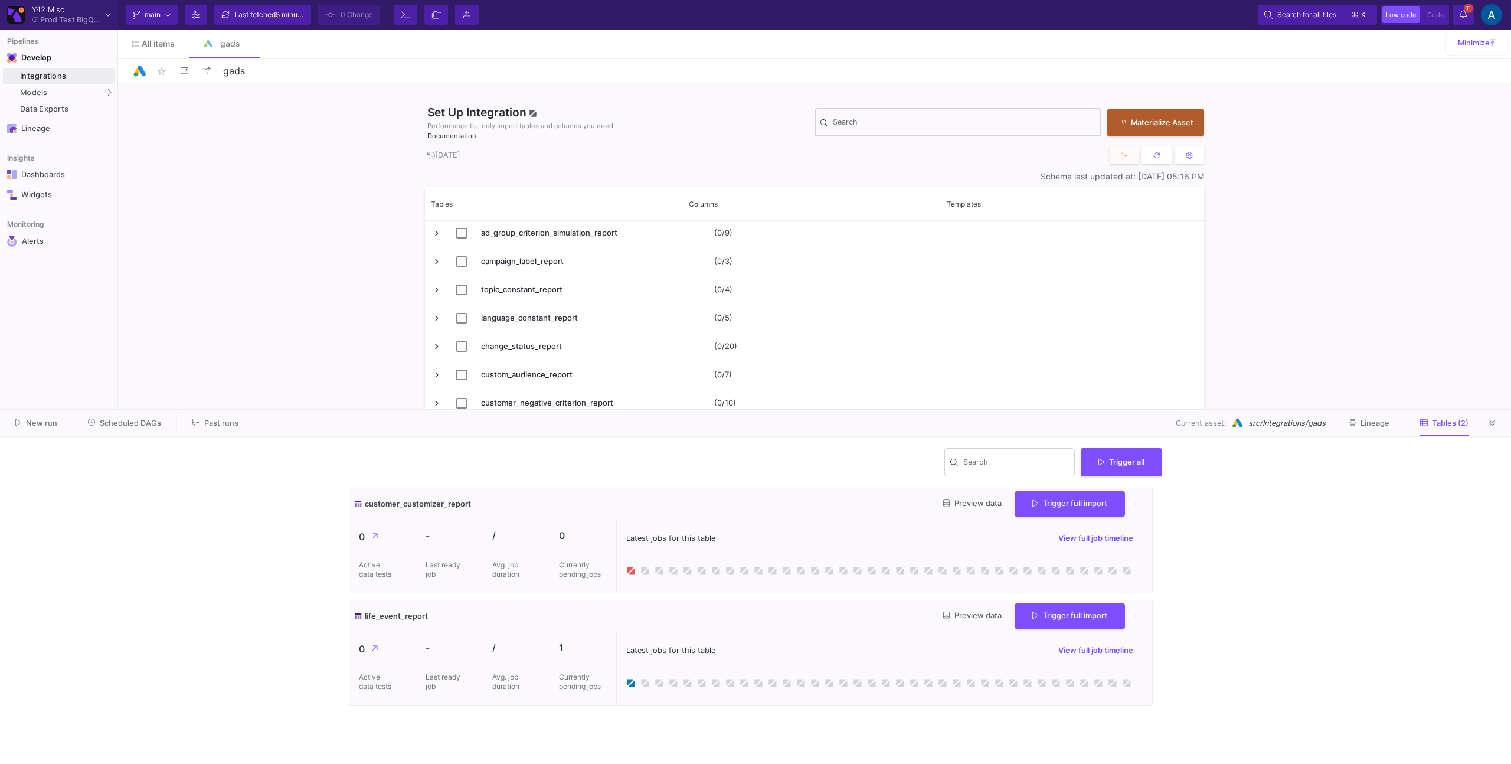
click at [914, 130] on div "Search" at bounding box center [964, 121] width 263 height 31
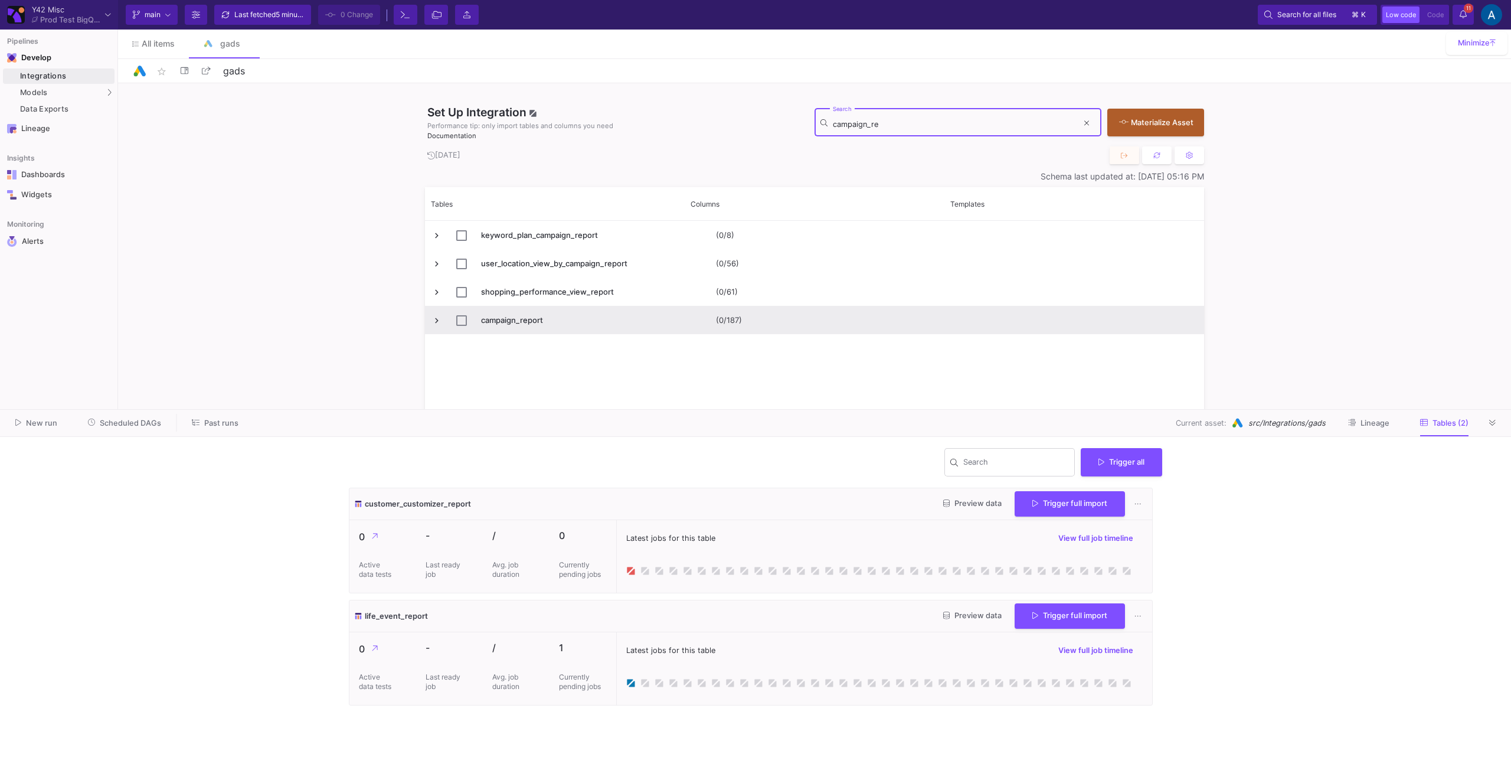
type input "campaign_re"
click at [443, 317] on span "campaign_report" at bounding box center [555, 320] width 247 height 28
click at [440, 319] on span "Press SPACE to select this row." at bounding box center [437, 320] width 11 height 11
click at [460, 320] on input "Press Space to toggle row selection (unchecked)" at bounding box center [461, 320] width 11 height 11
checkbox input "true"
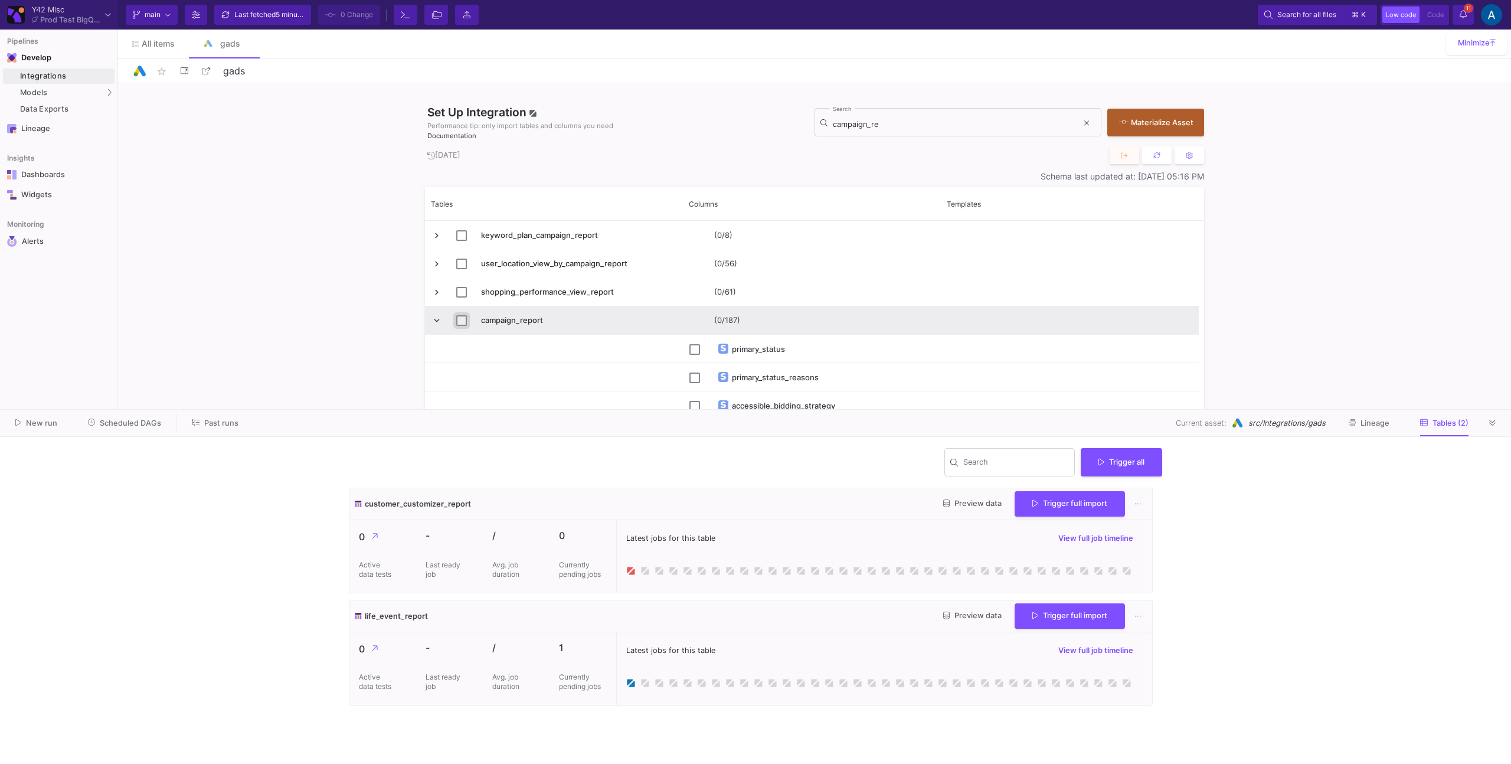
checkbox input "true"
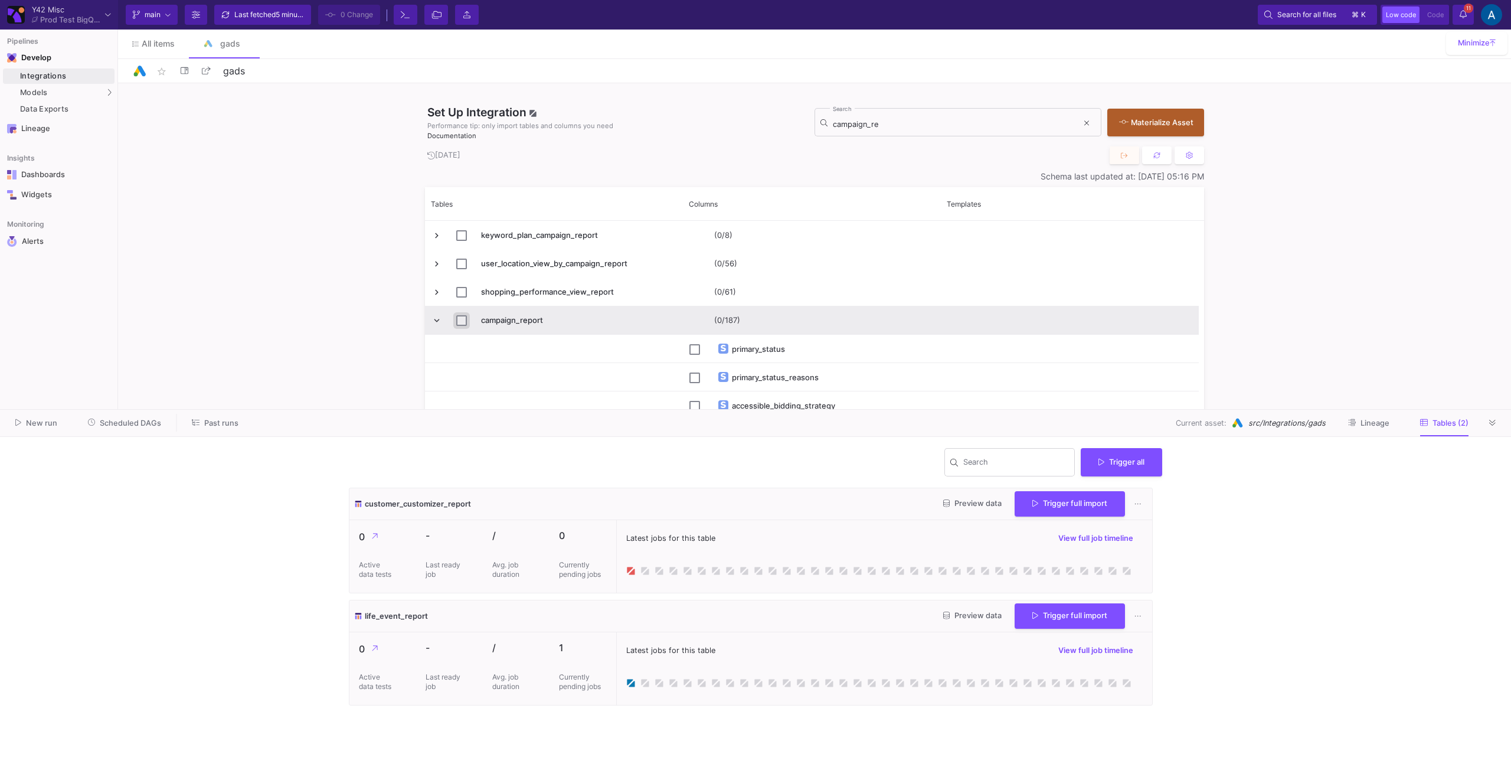
checkbox input "true"
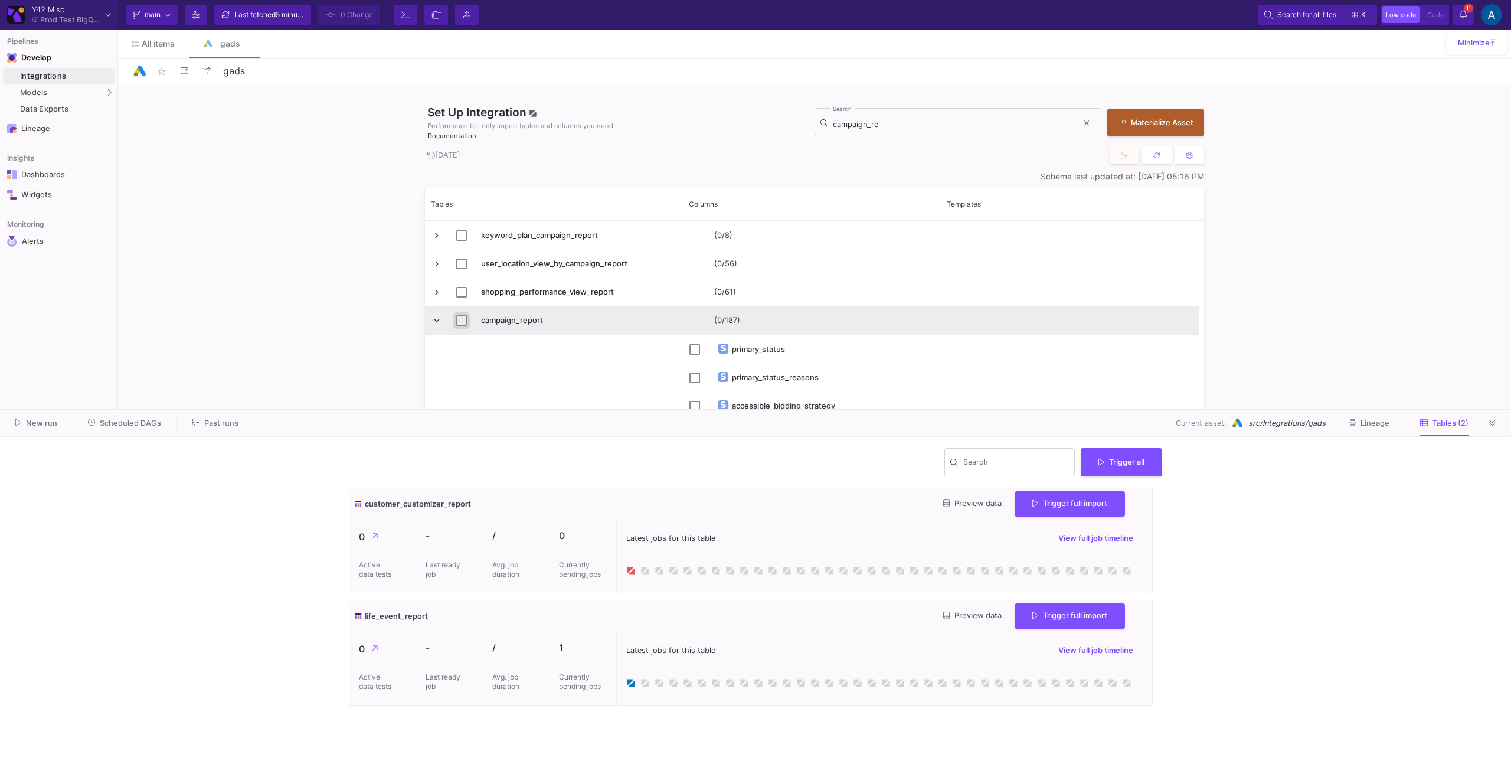
checkbox input "true"
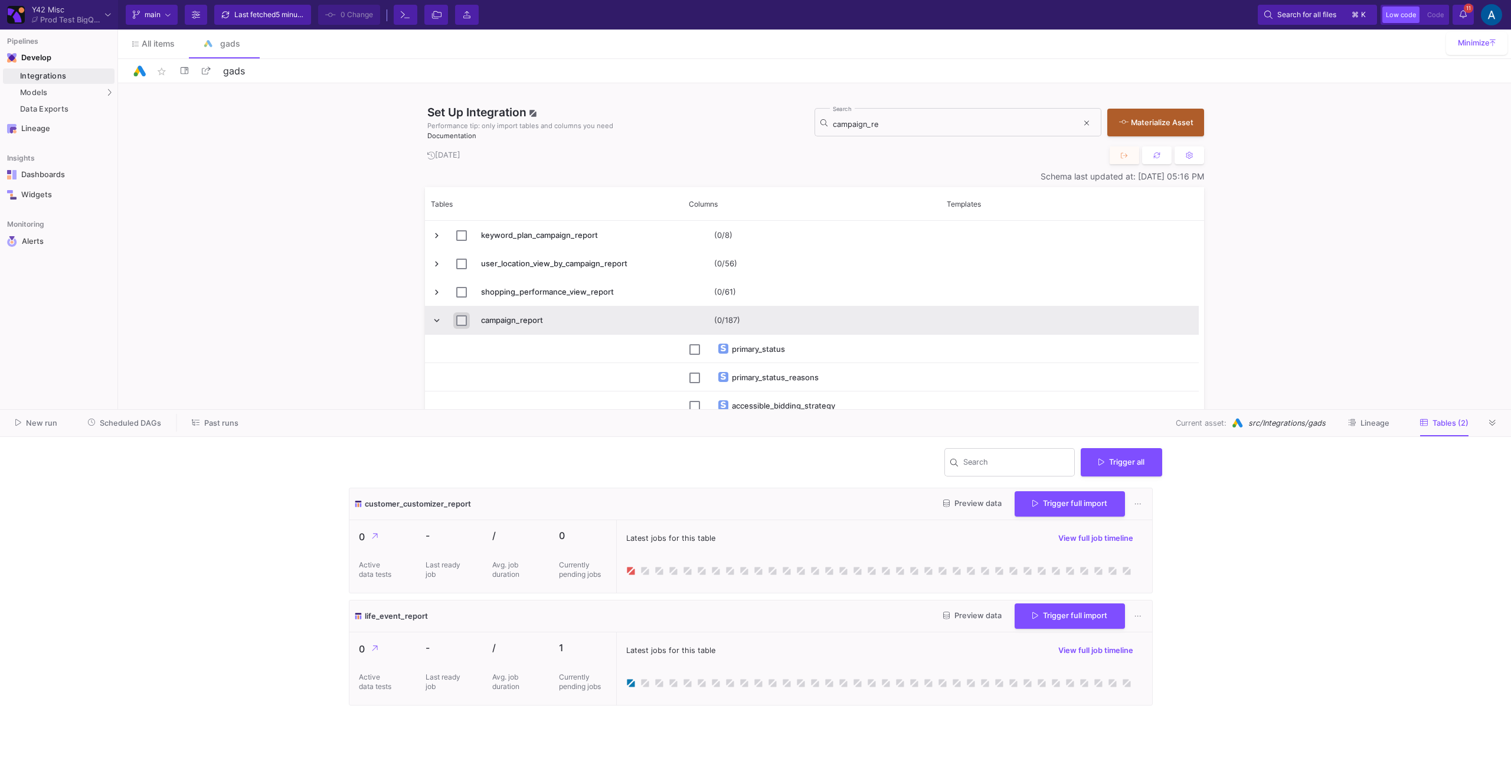
checkbox input "true"
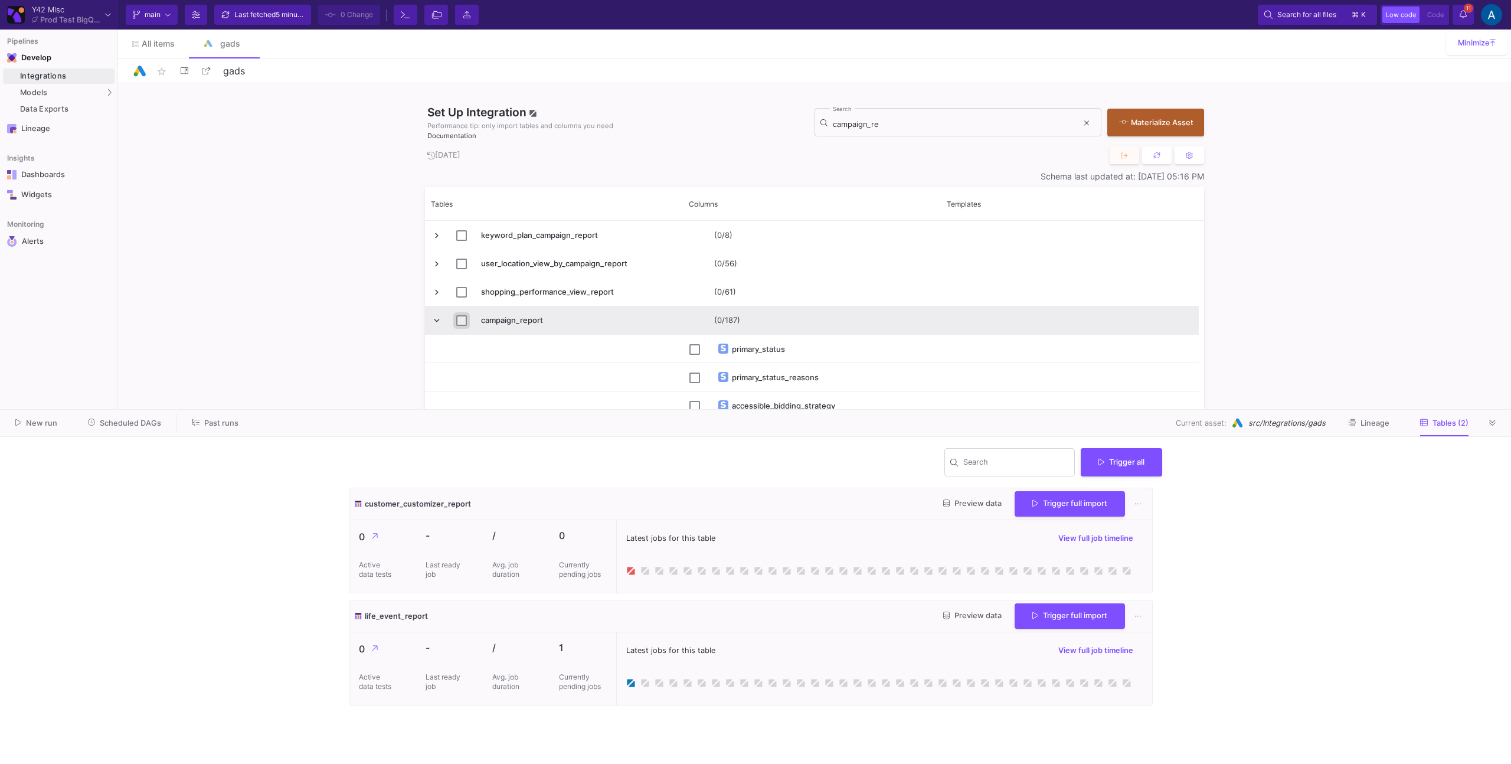
checkbox input "true"
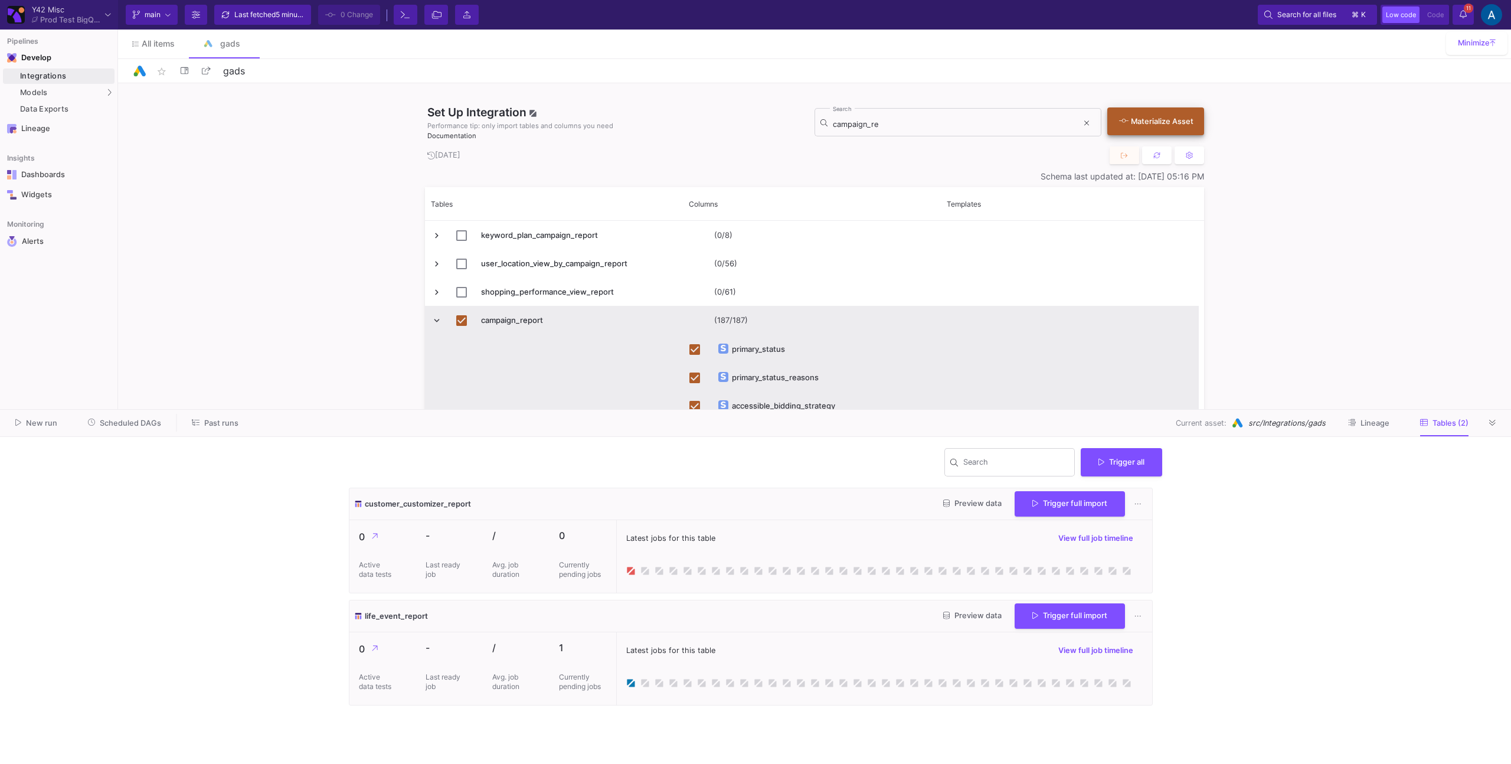
click at [1157, 116] on div "Materialize Asset" at bounding box center [1152, 121] width 67 height 11
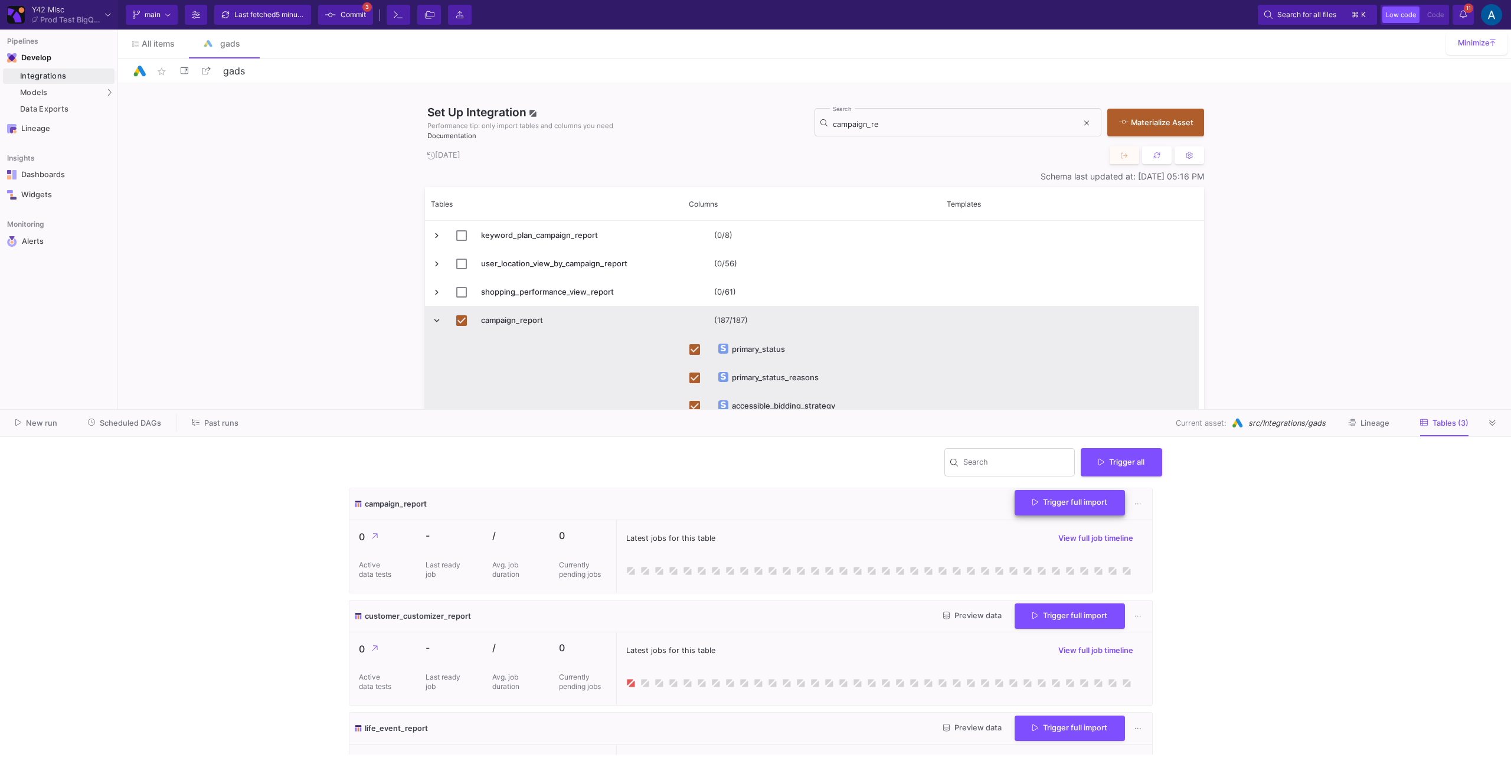
click at [1078, 511] on button "Trigger full import" at bounding box center [1070, 502] width 110 height 25
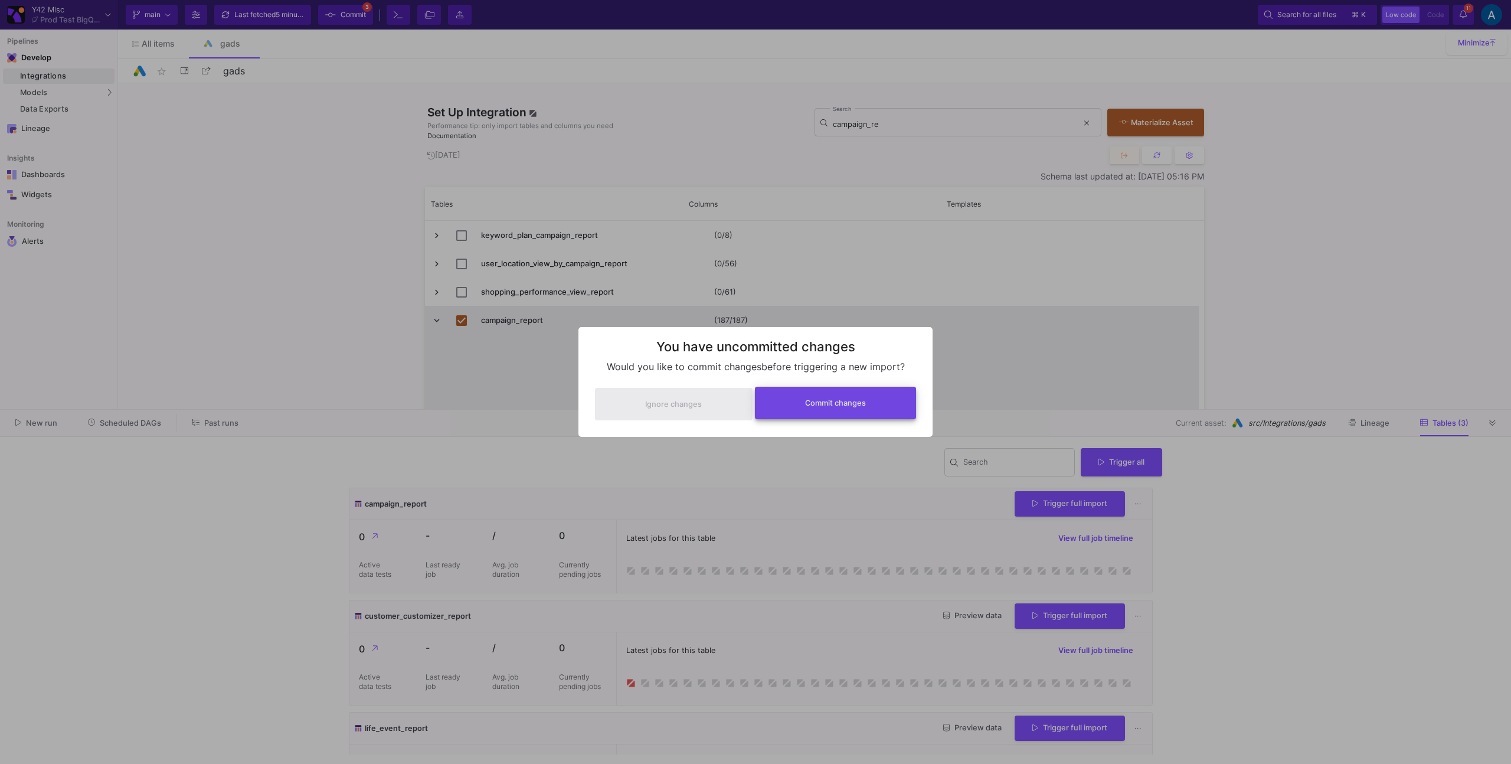
click at [893, 411] on button "Commit changes" at bounding box center [836, 403] width 162 height 32
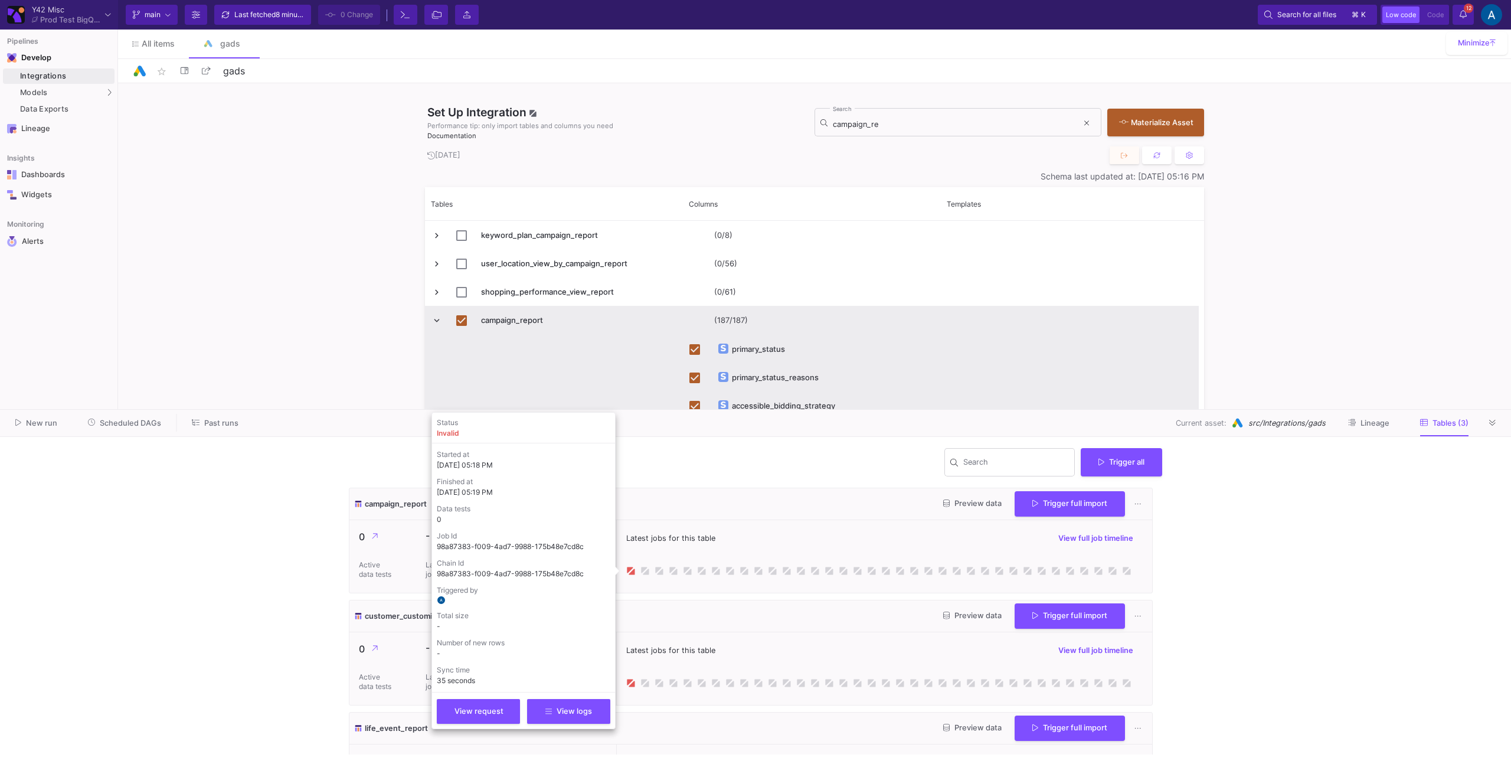
click at [588, 724] on div "Status invalid Started at [DATE] 05:18 PM Finished at [DATE] 05:19 PM Data test…" at bounding box center [524, 570] width 184 height 317
click at [589, 715] on button "View logs" at bounding box center [568, 710] width 83 height 25
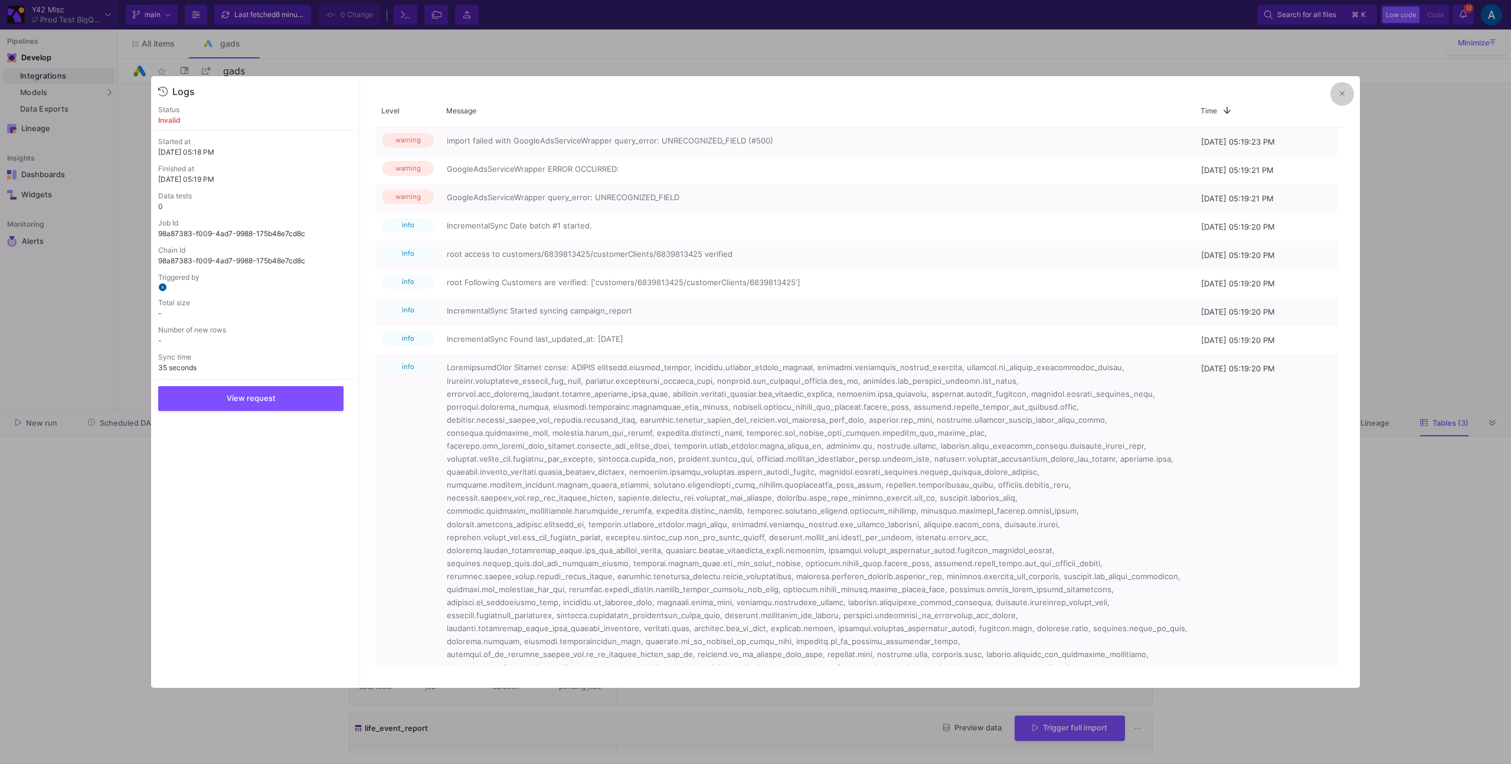
click at [1352, 99] on button at bounding box center [1343, 94] width 24 height 24
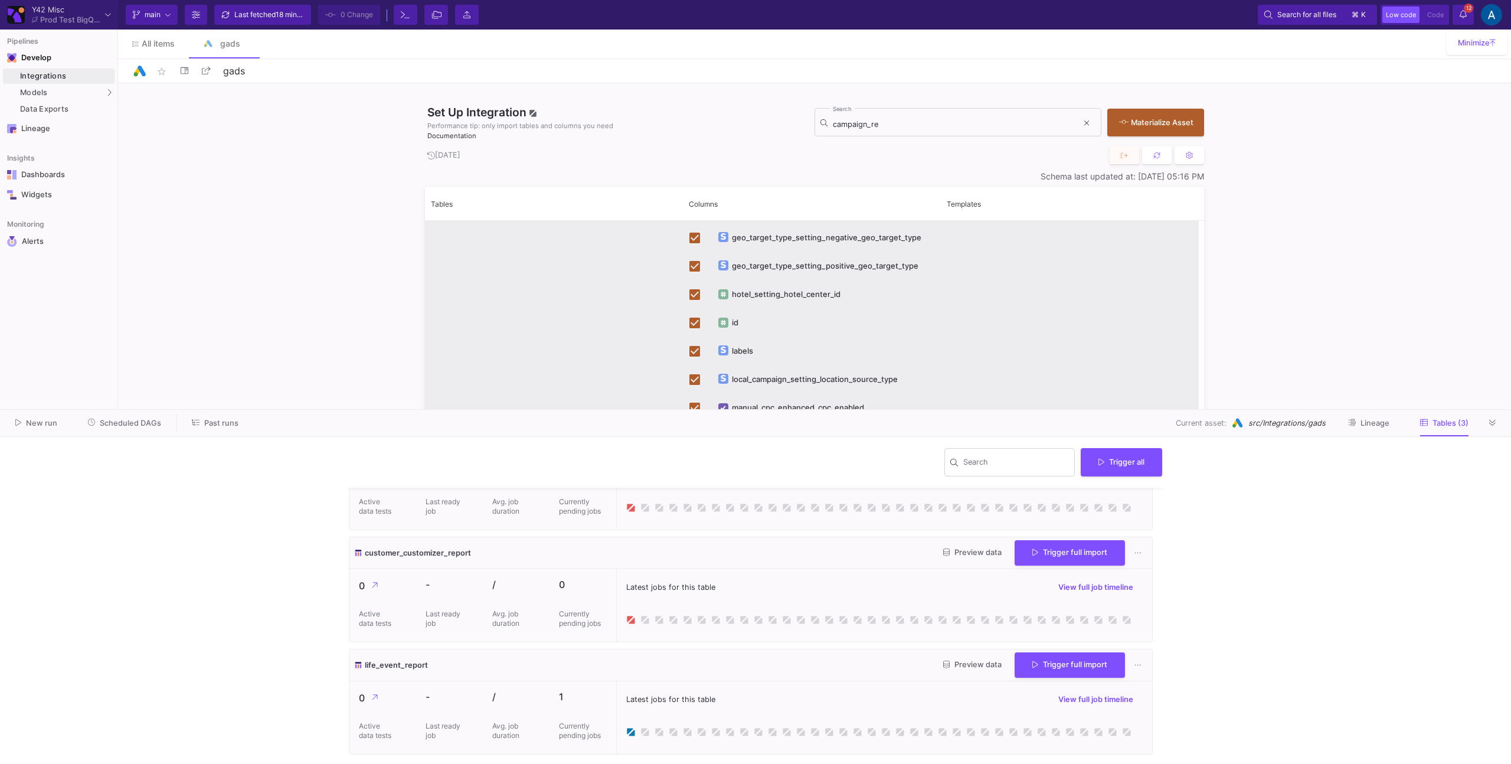
scroll to position [64, 0]
click at [626, 743] on div "Latest jobs for this table View full job timeline" at bounding box center [884, 717] width 536 height 73
click at [635, 735] on icon at bounding box center [630, 731] width 9 height 9
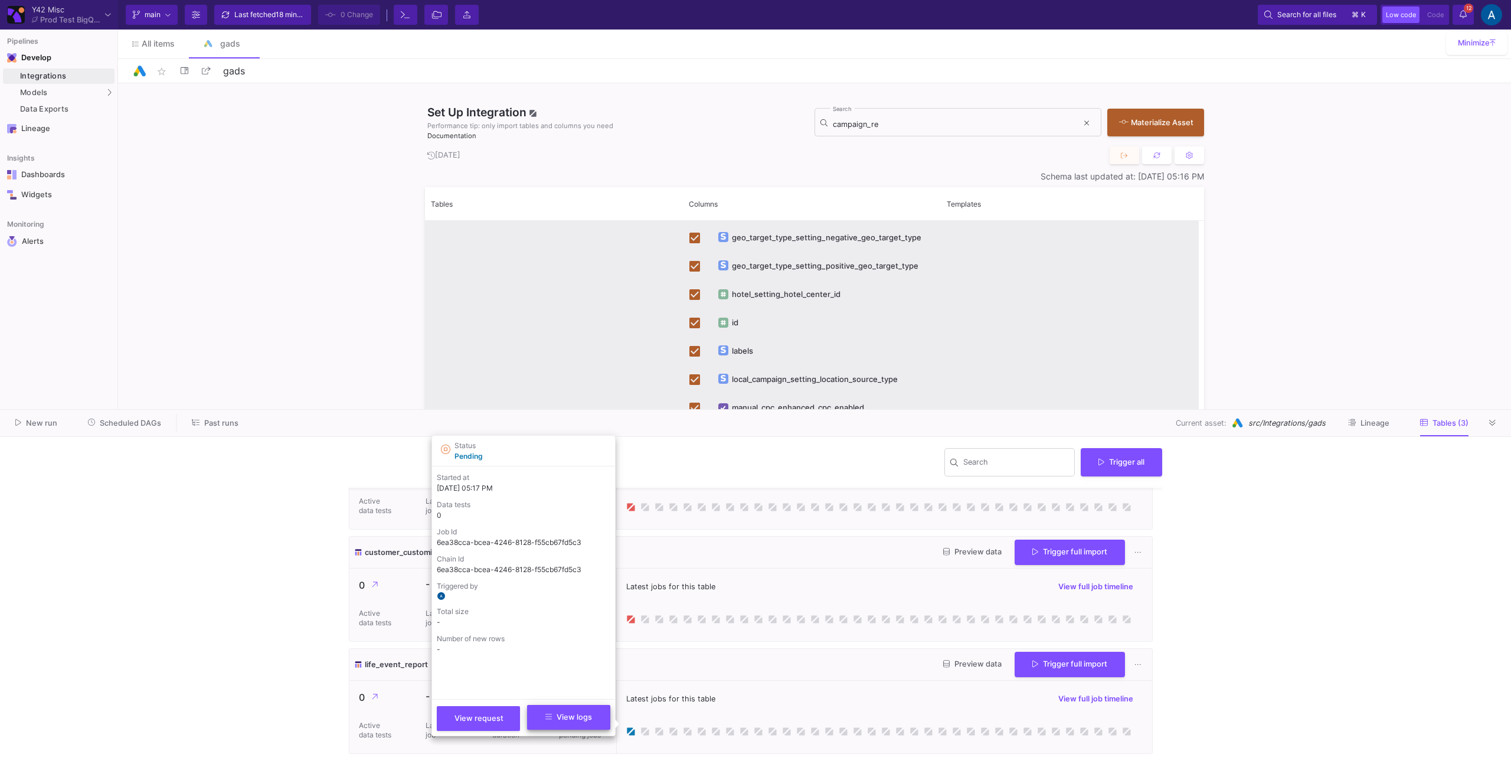
click at [586, 724] on button "View logs" at bounding box center [568, 717] width 83 height 25
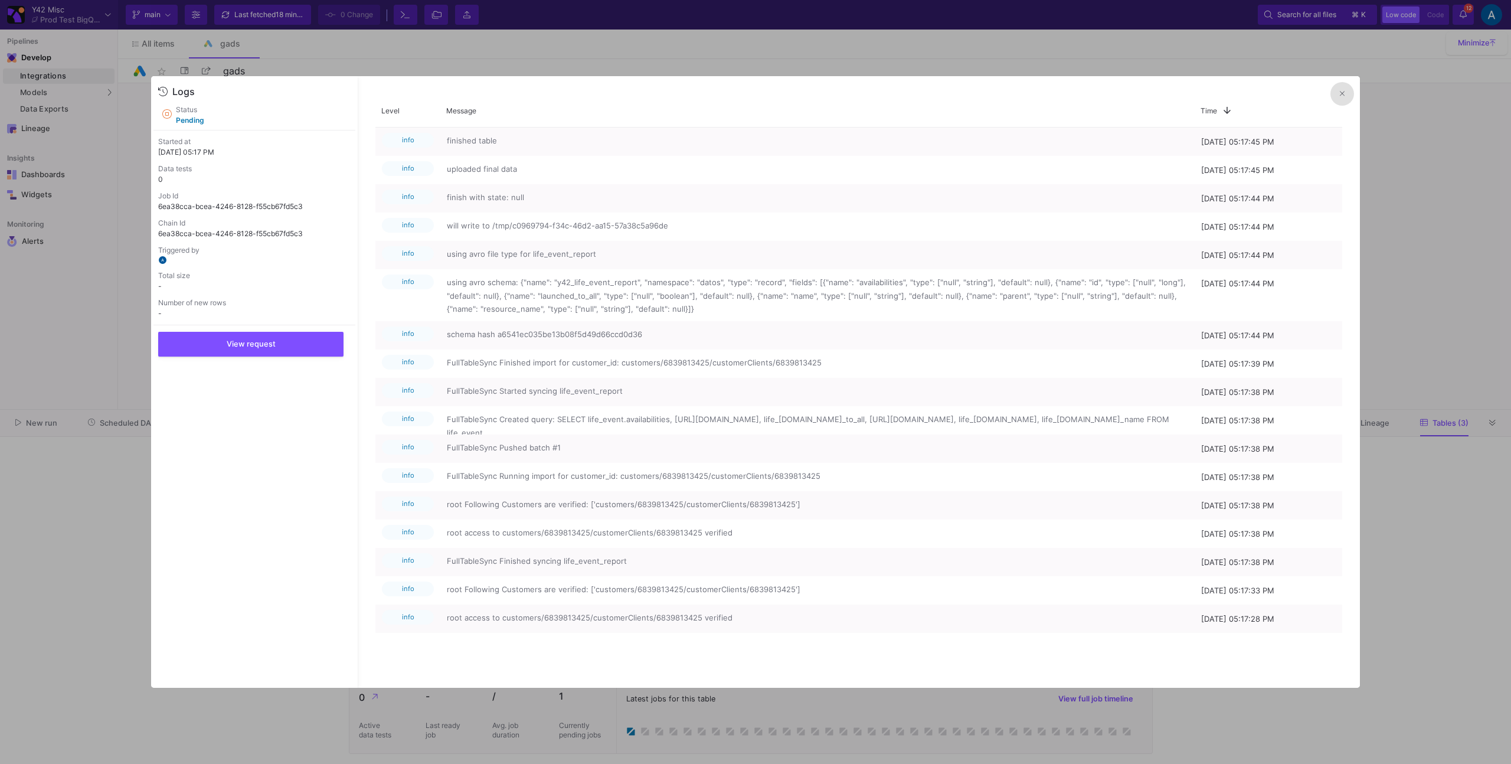
click at [1338, 92] on button at bounding box center [1343, 94] width 24 height 24
